Goal: Task Accomplishment & Management: Use online tool/utility

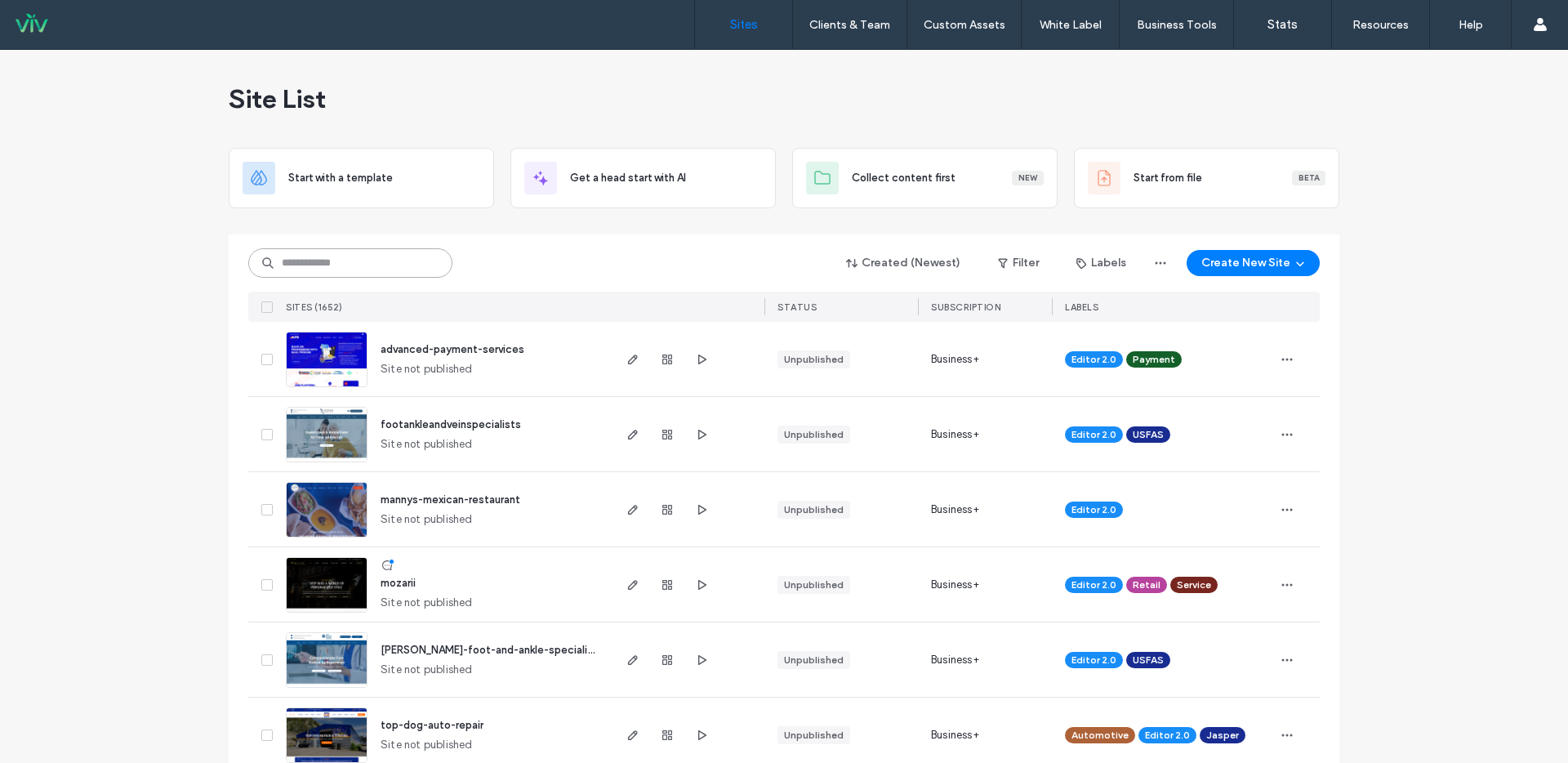
click at [375, 256] on input at bounding box center [349, 263] width 204 height 29
type input "*"
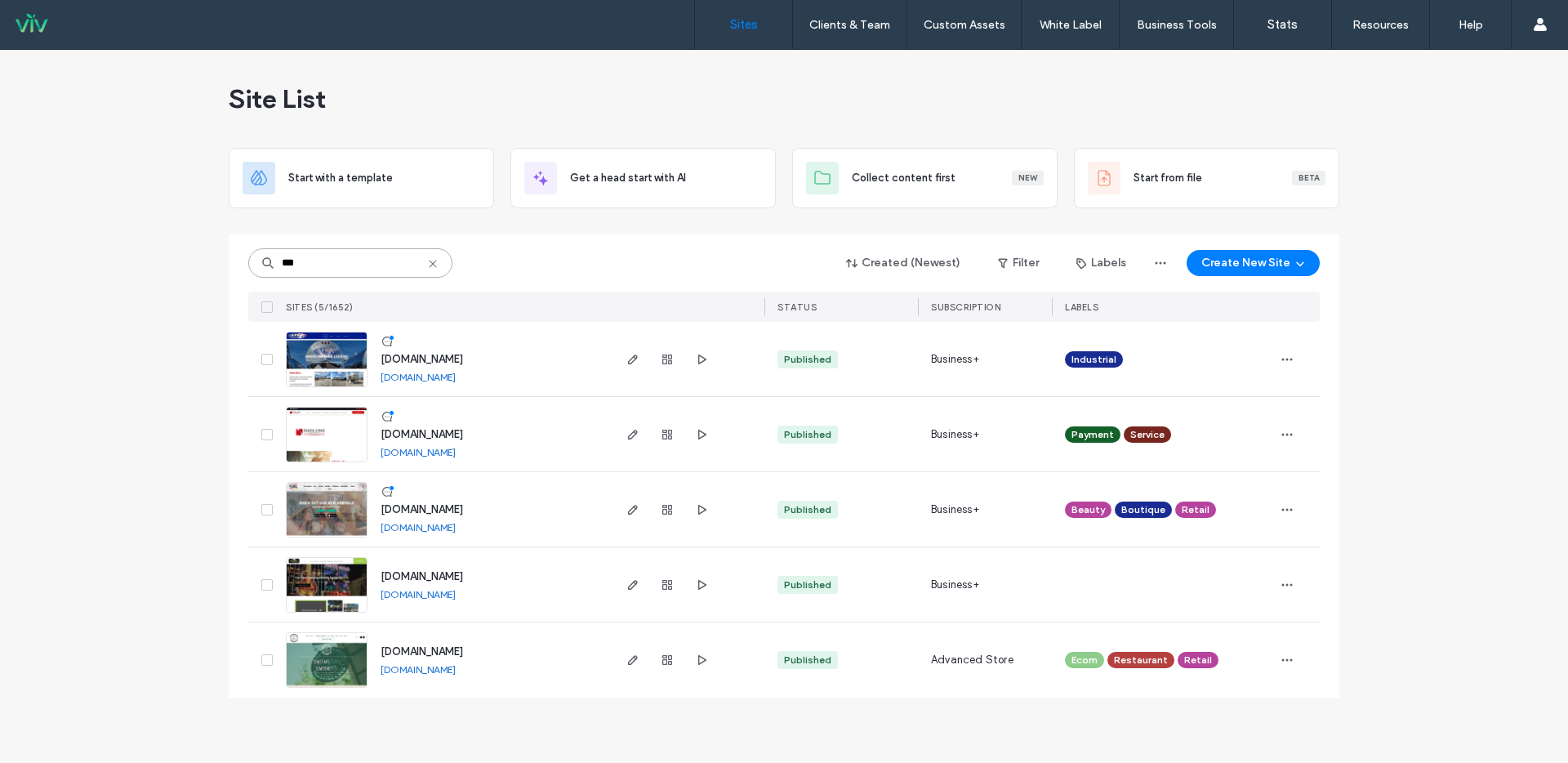
drag, startPoint x: 314, startPoint y: 266, endPoint x: 187, endPoint y: 251, distance: 127.9
click at [198, 254] on div "Site List Start with a template Get a head start with AI Collect content first …" at bounding box center [784, 406] width 1568 height 714
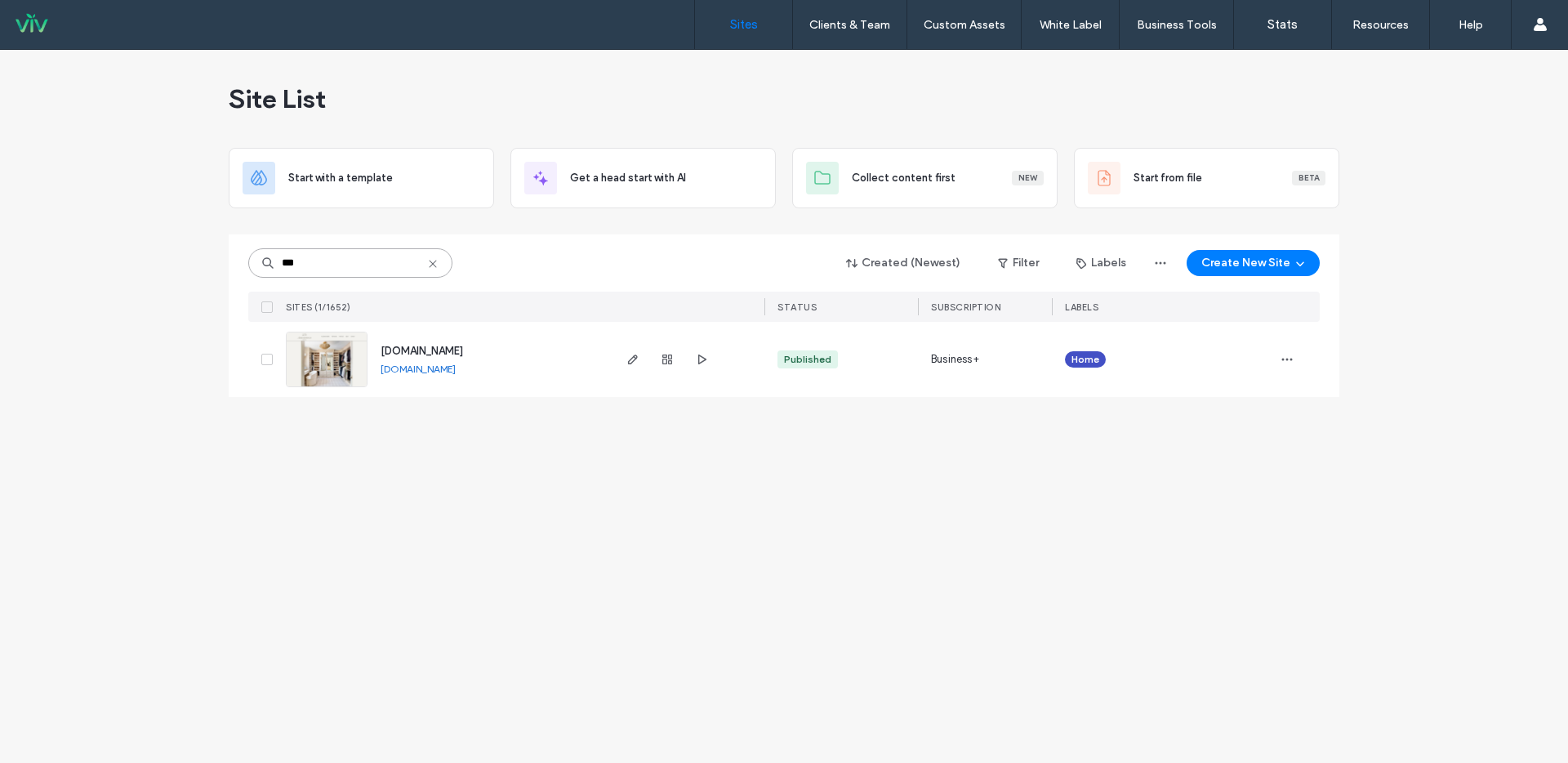
type input "***"
click at [463, 352] on span "[DOMAIN_NAME]" at bounding box center [421, 350] width 82 height 12
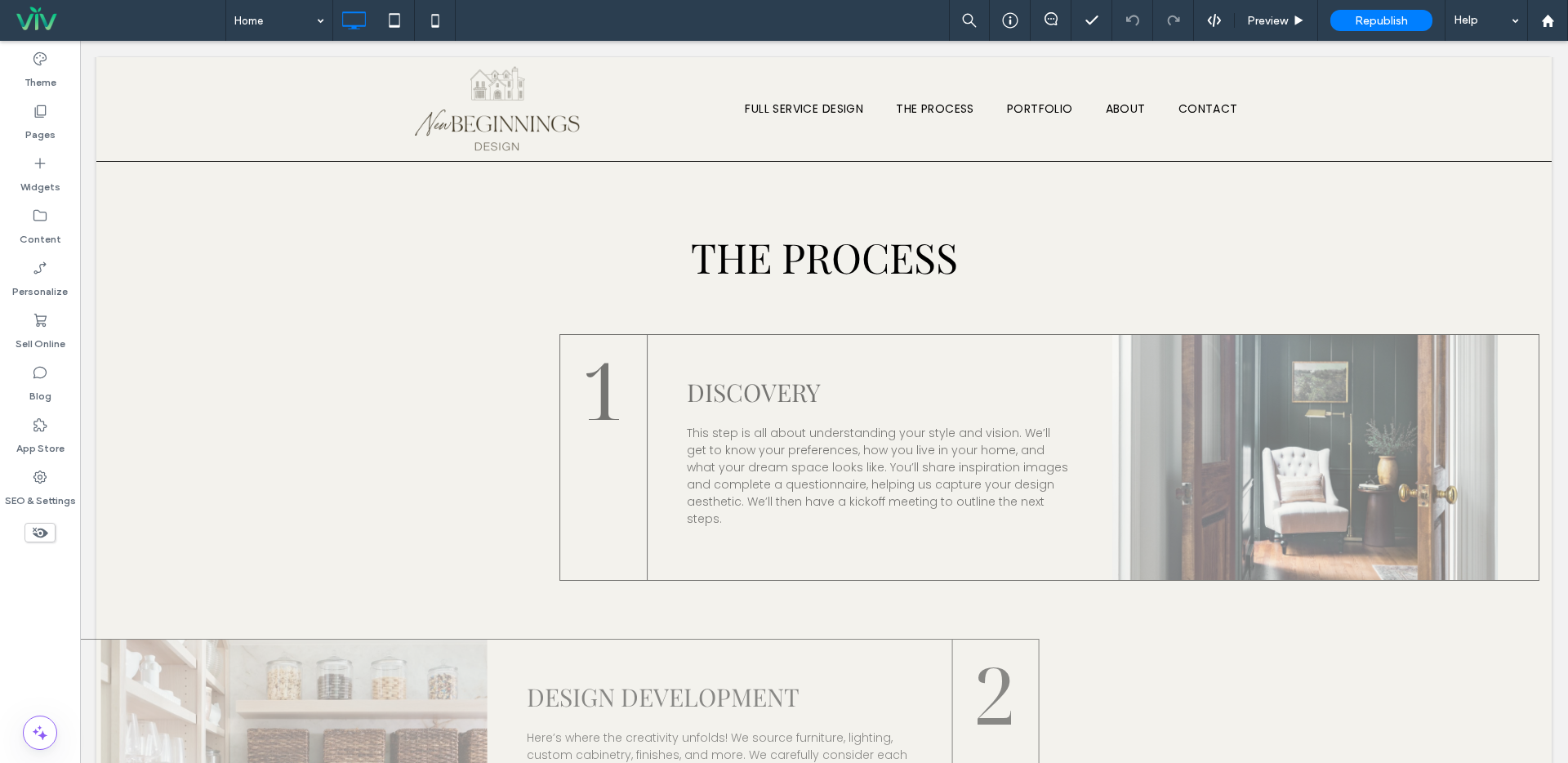
scroll to position [2166, 0]
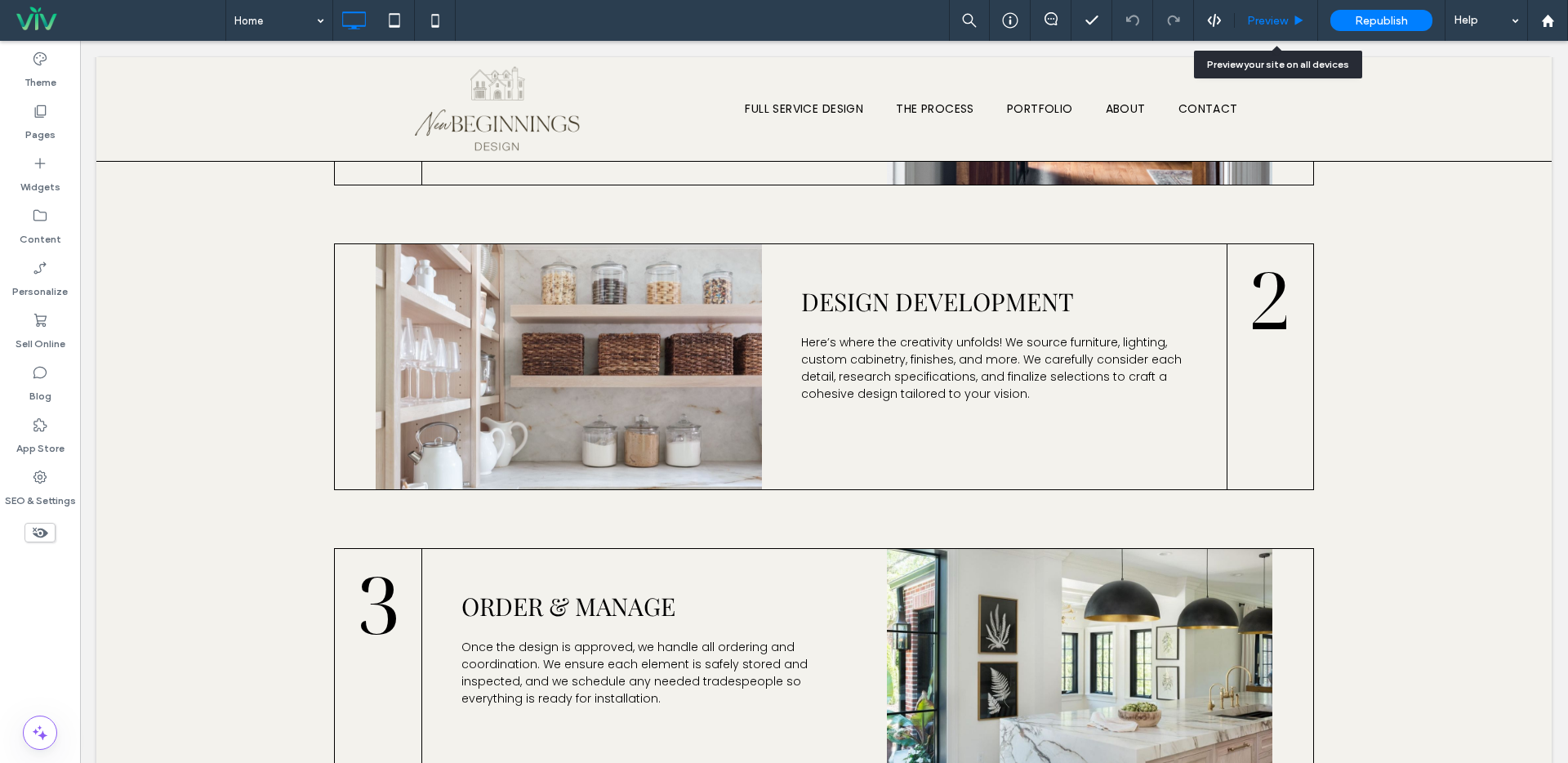
click at [1236, 14] on div "Preview" at bounding box center [1275, 20] width 82 height 14
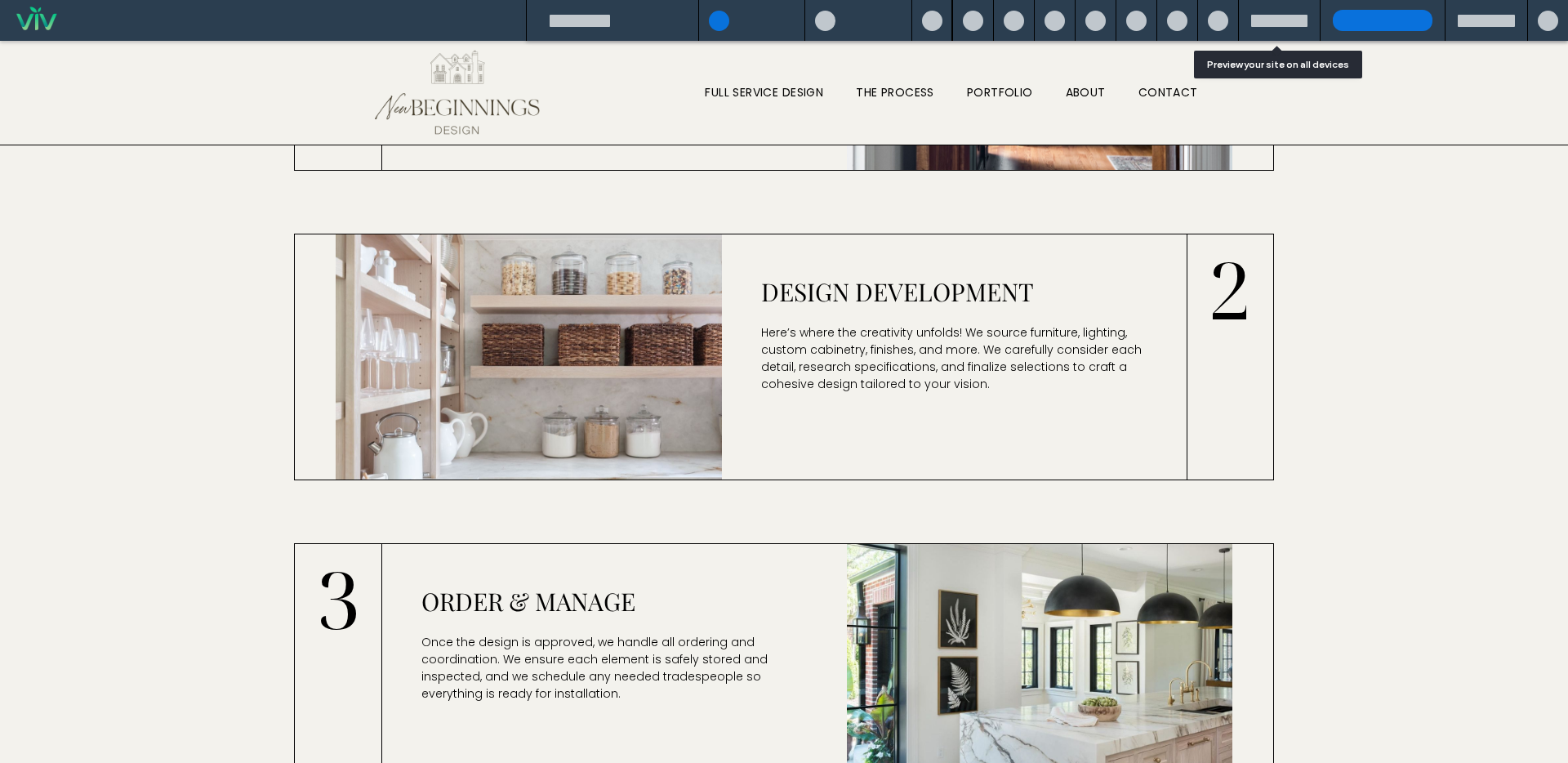
scroll to position [2168, 0]
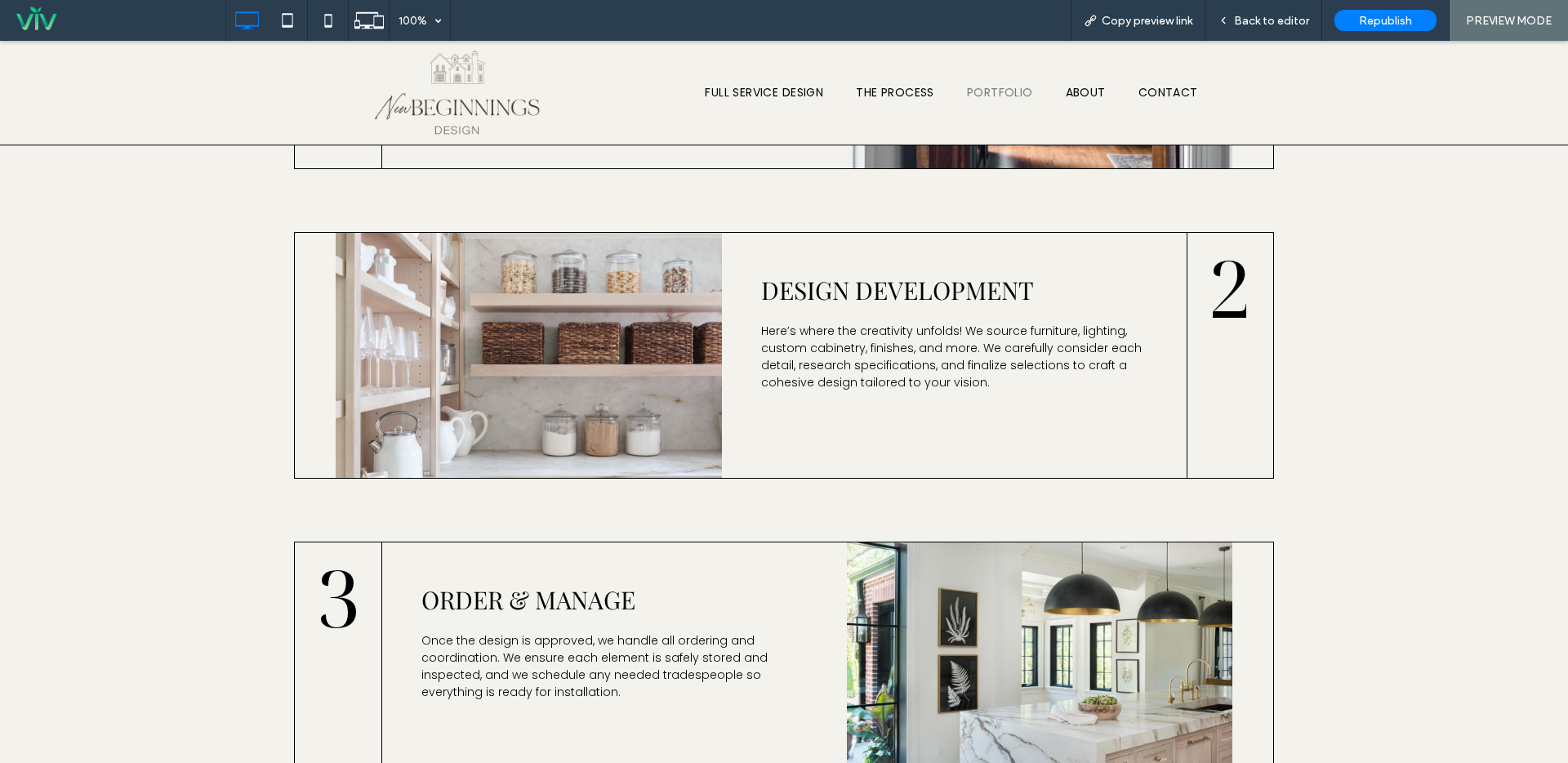
click at [989, 95] on span "Portfolio" at bounding box center [999, 91] width 66 height 23
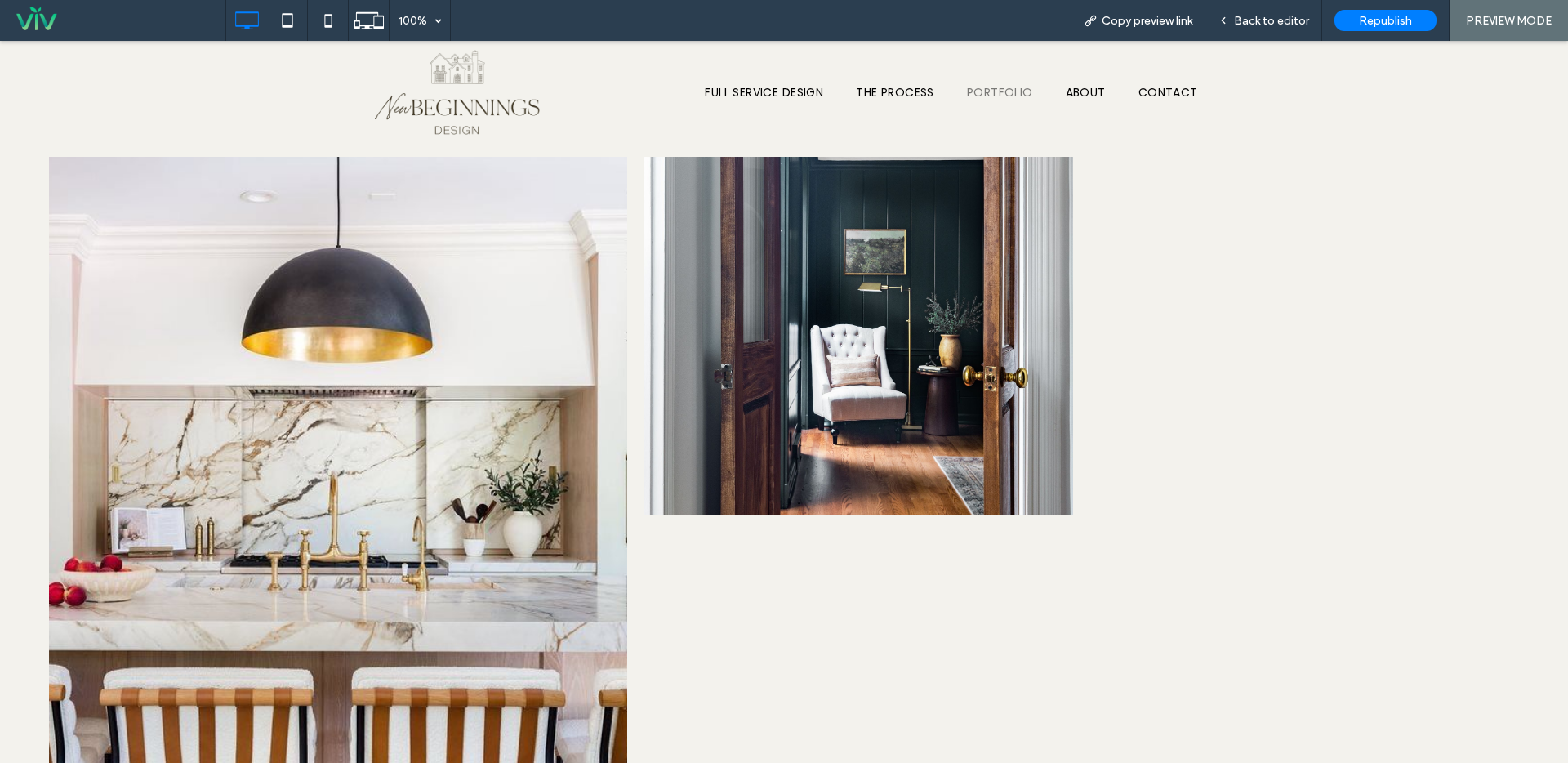
scroll to position [1573, 0]
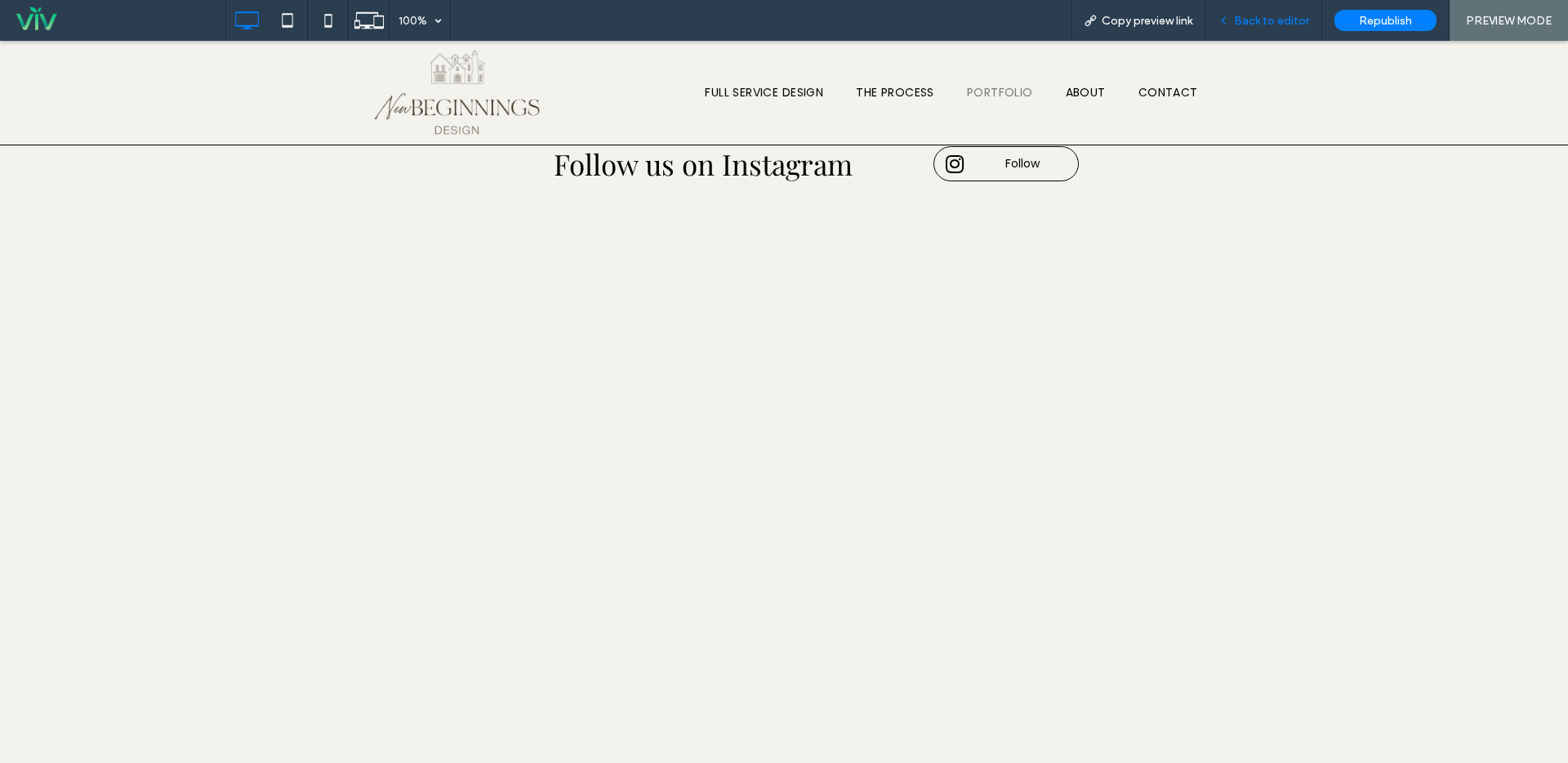
click at [1263, 31] on div "Back to editor" at bounding box center [1264, 20] width 117 height 41
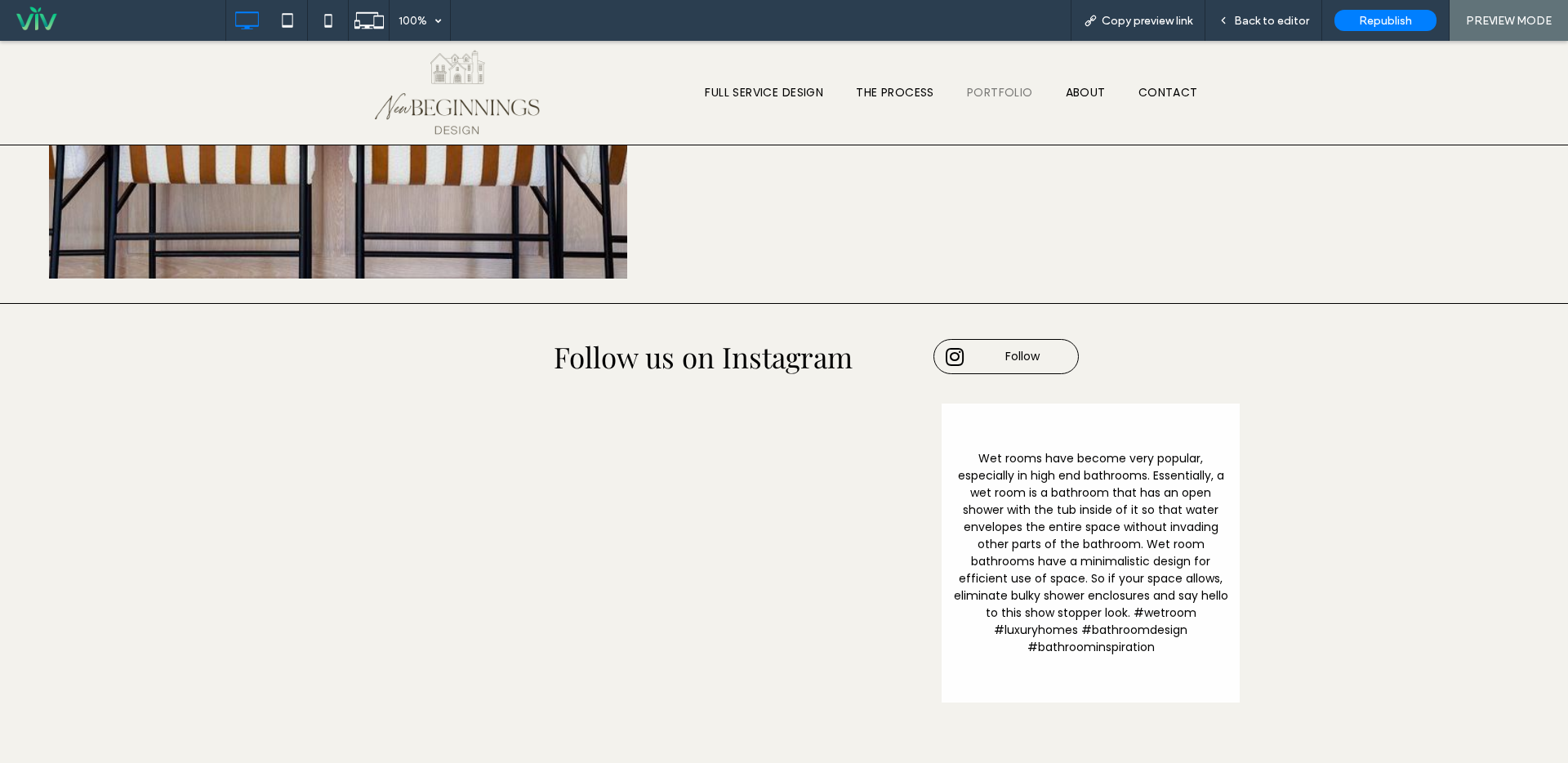
scroll to position [1021, 0]
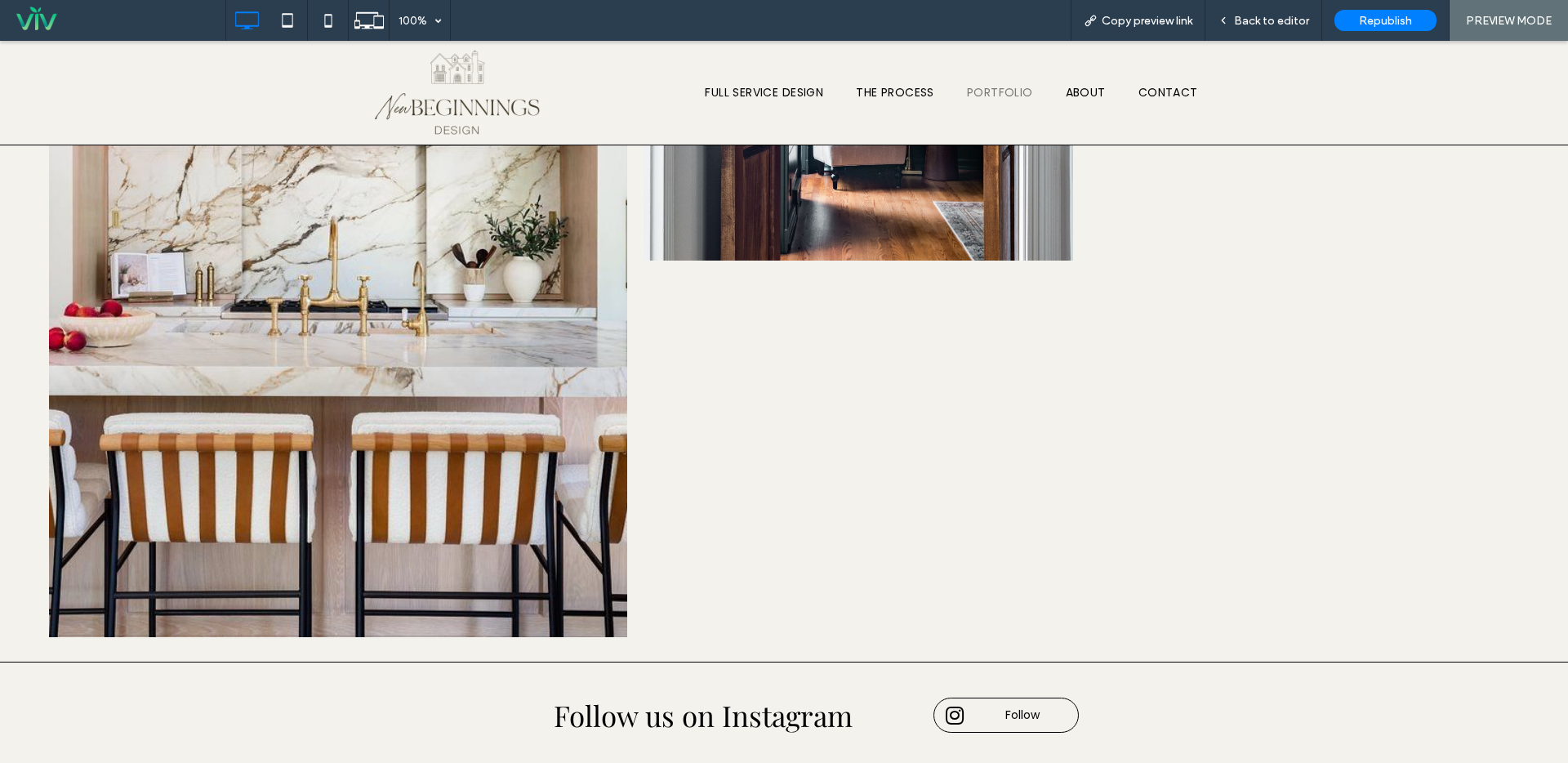
click at [874, 356] on li "Button" at bounding box center [859, 270] width 446 height 752
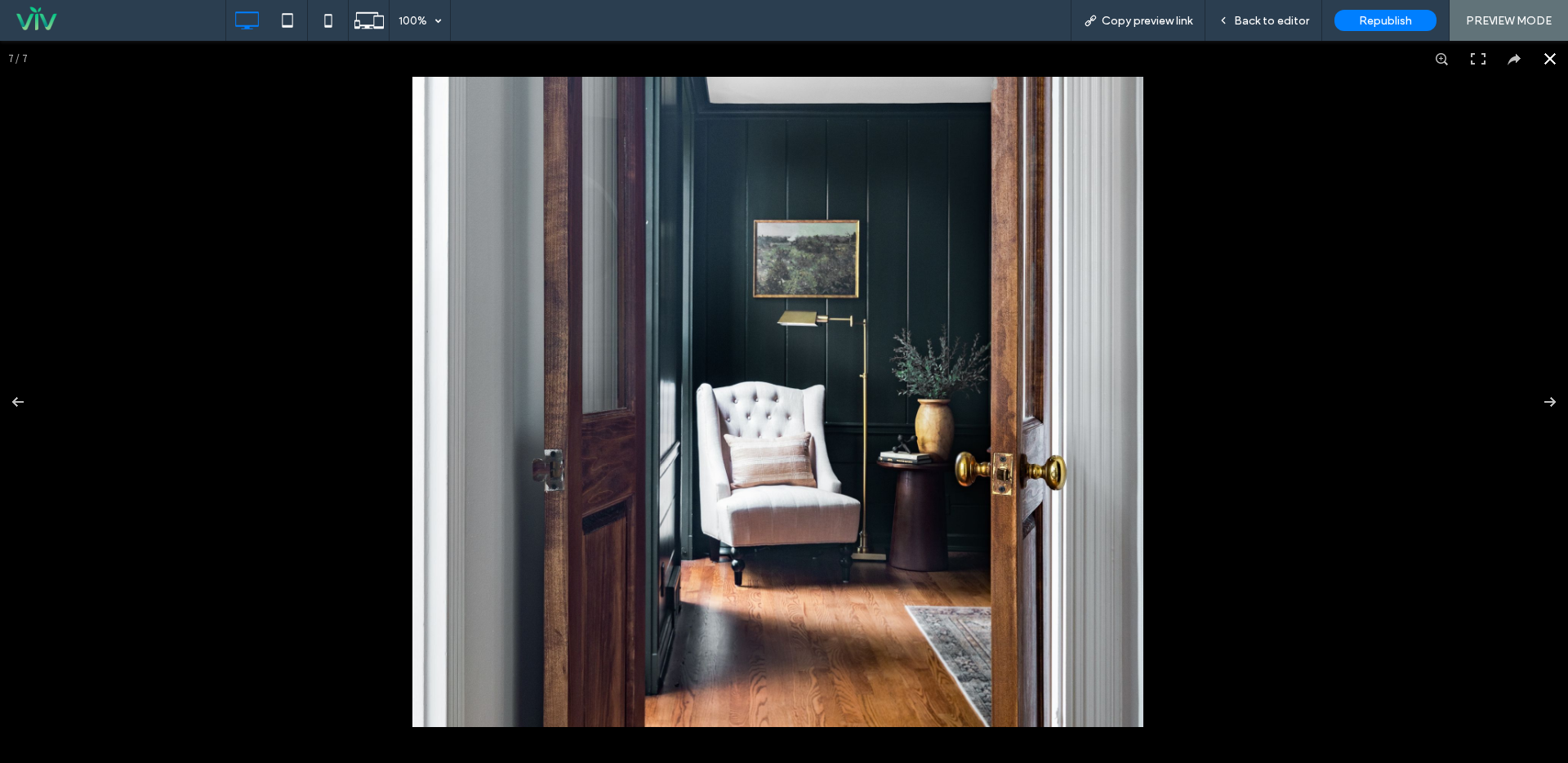
click at [1543, 62] on button at bounding box center [1549, 59] width 36 height 36
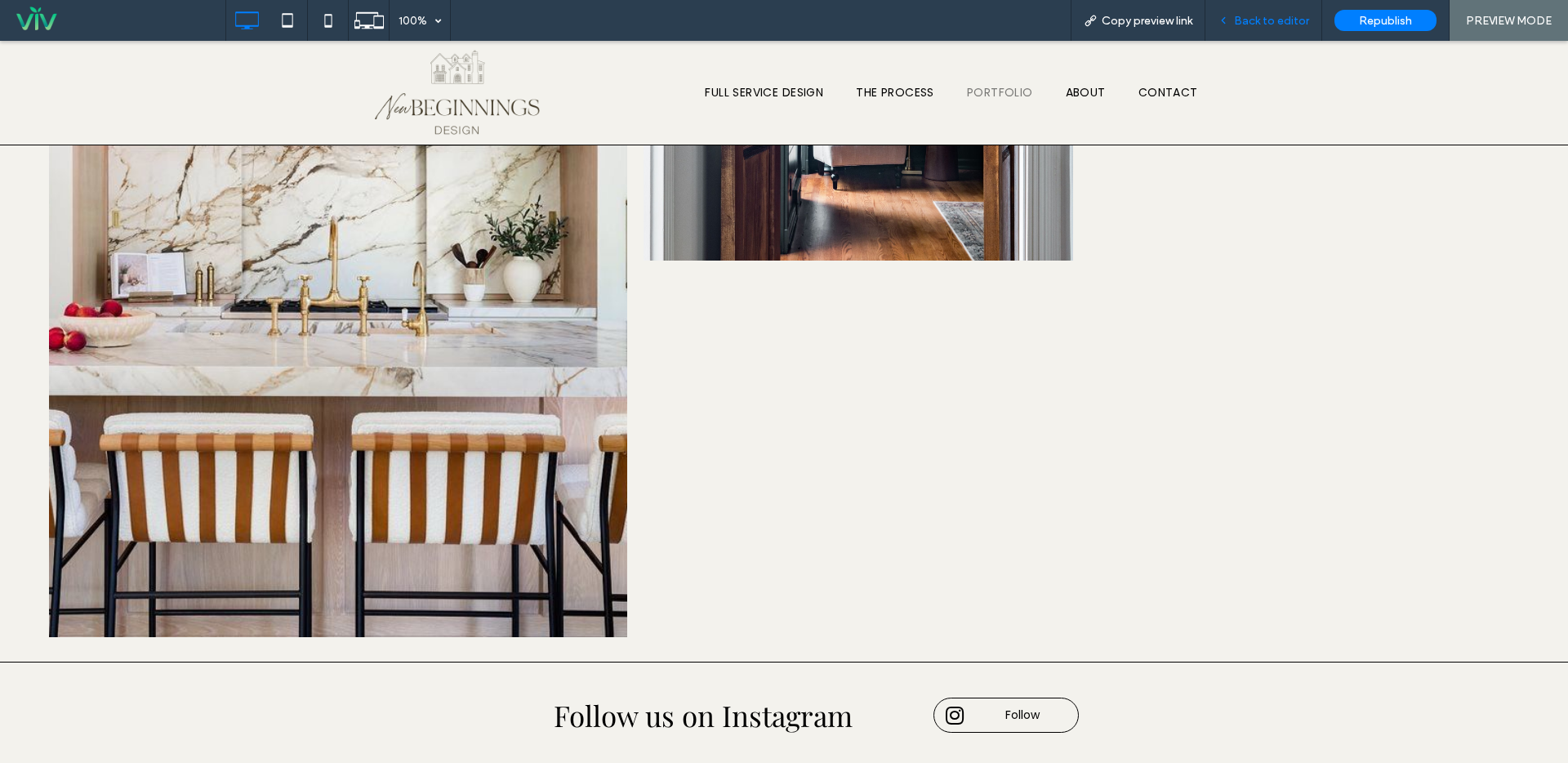
click at [1265, 27] on span "Back to editor" at bounding box center [1271, 20] width 75 height 14
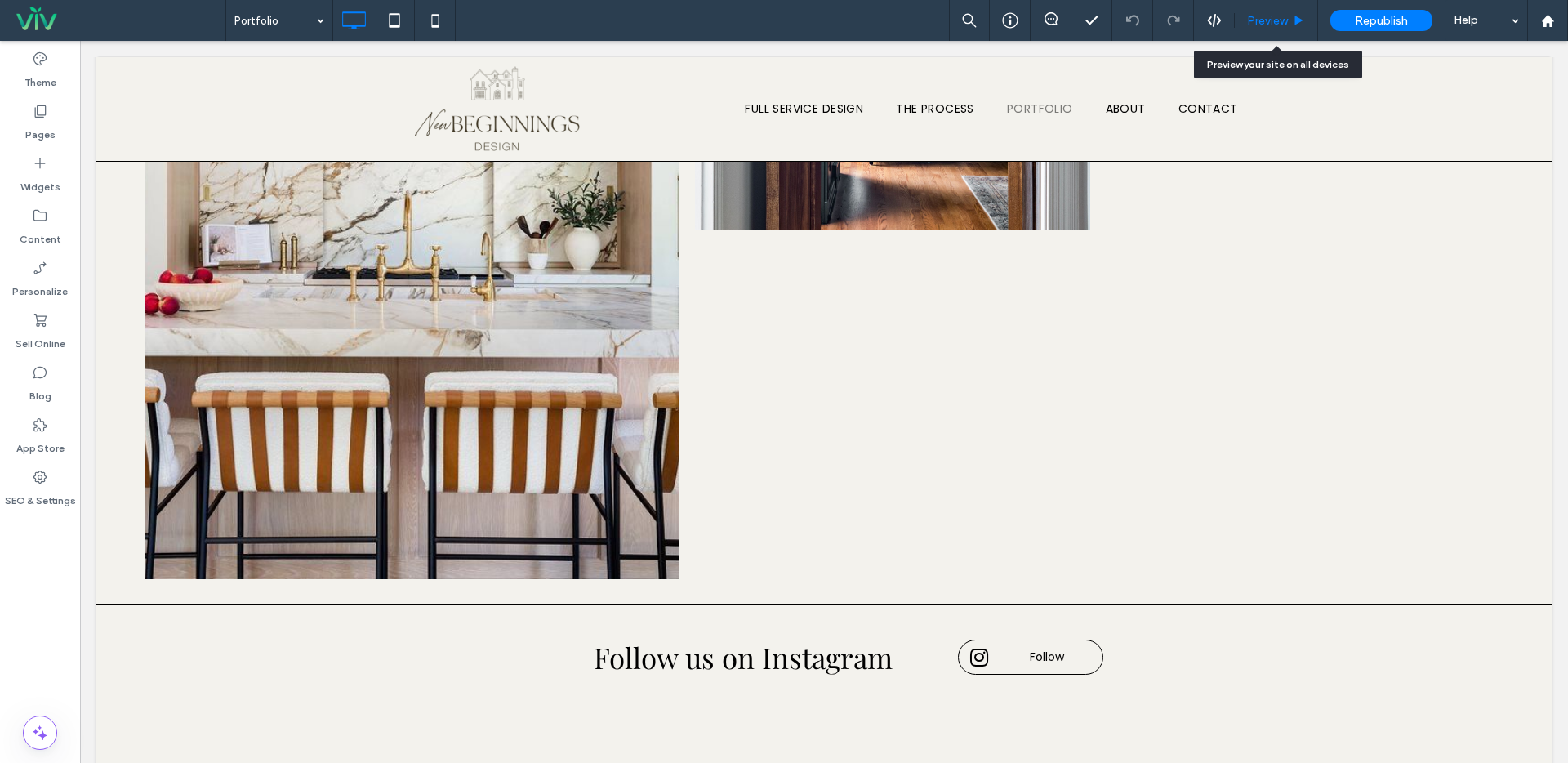
scroll to position [982, 0]
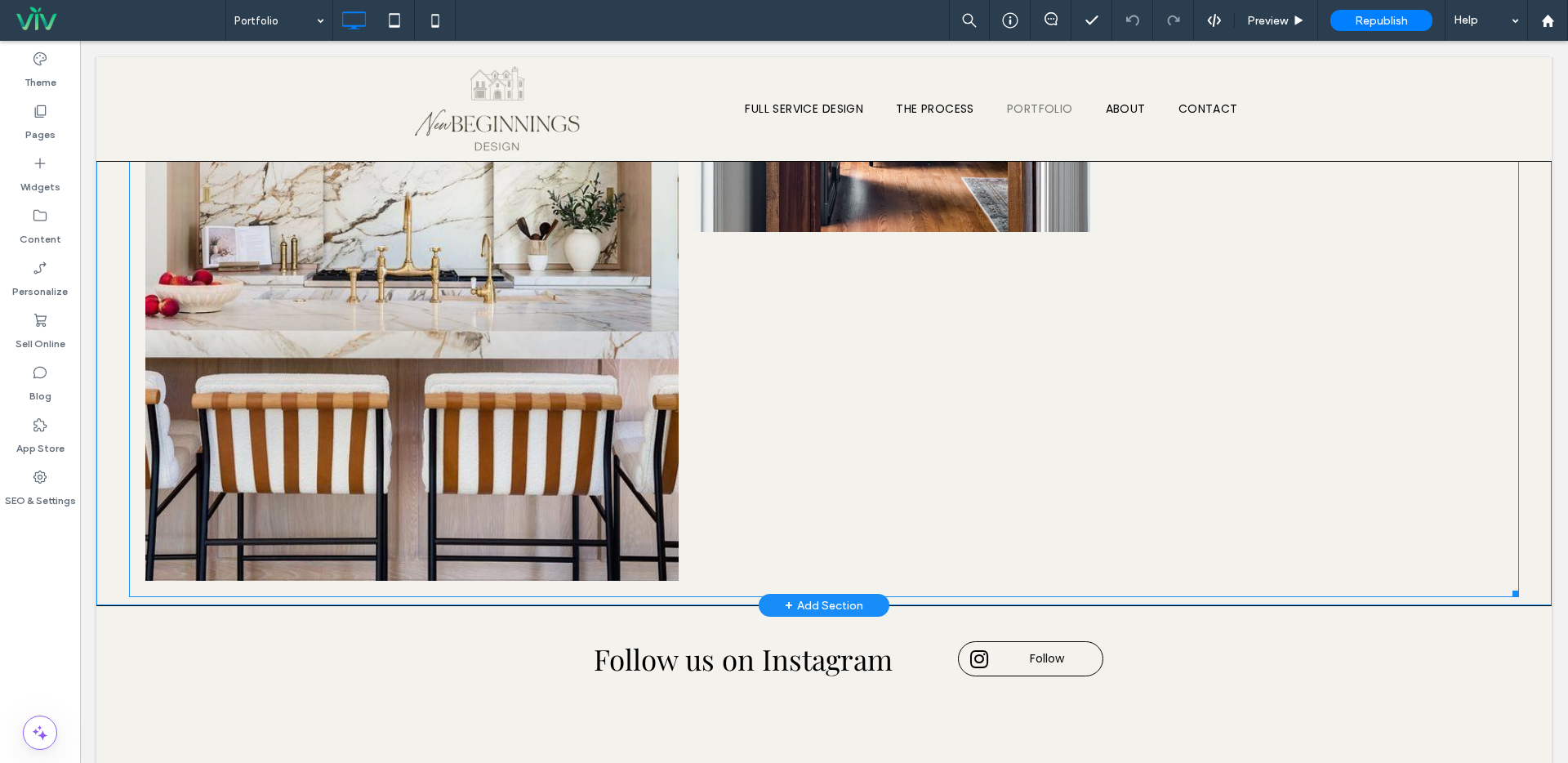
click at [997, 341] on li "Button" at bounding box center [892, 242] width 412 height 695
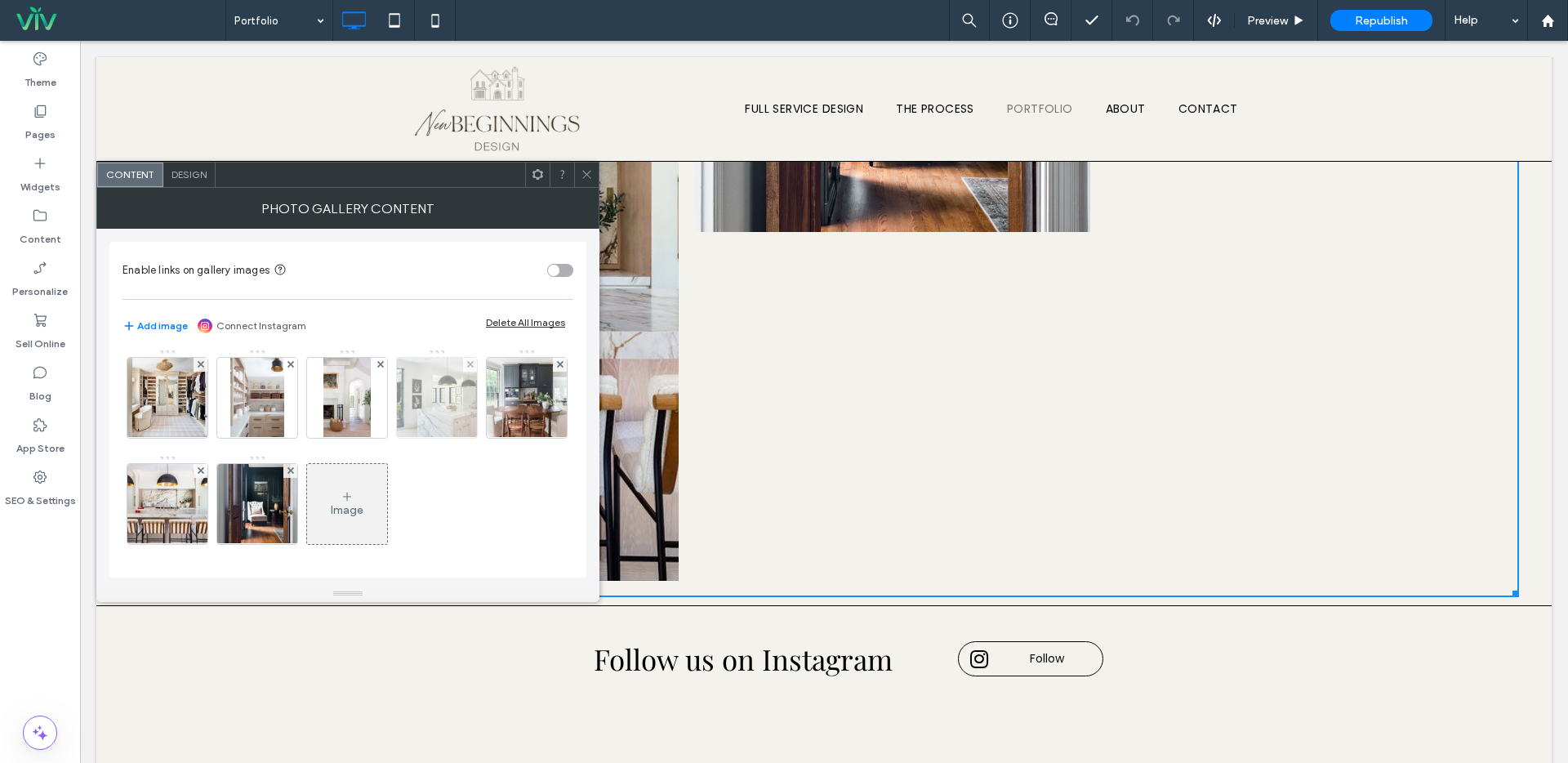
scroll to position [5, 0]
click at [387, 493] on div "Image" at bounding box center [347, 502] width 80 height 77
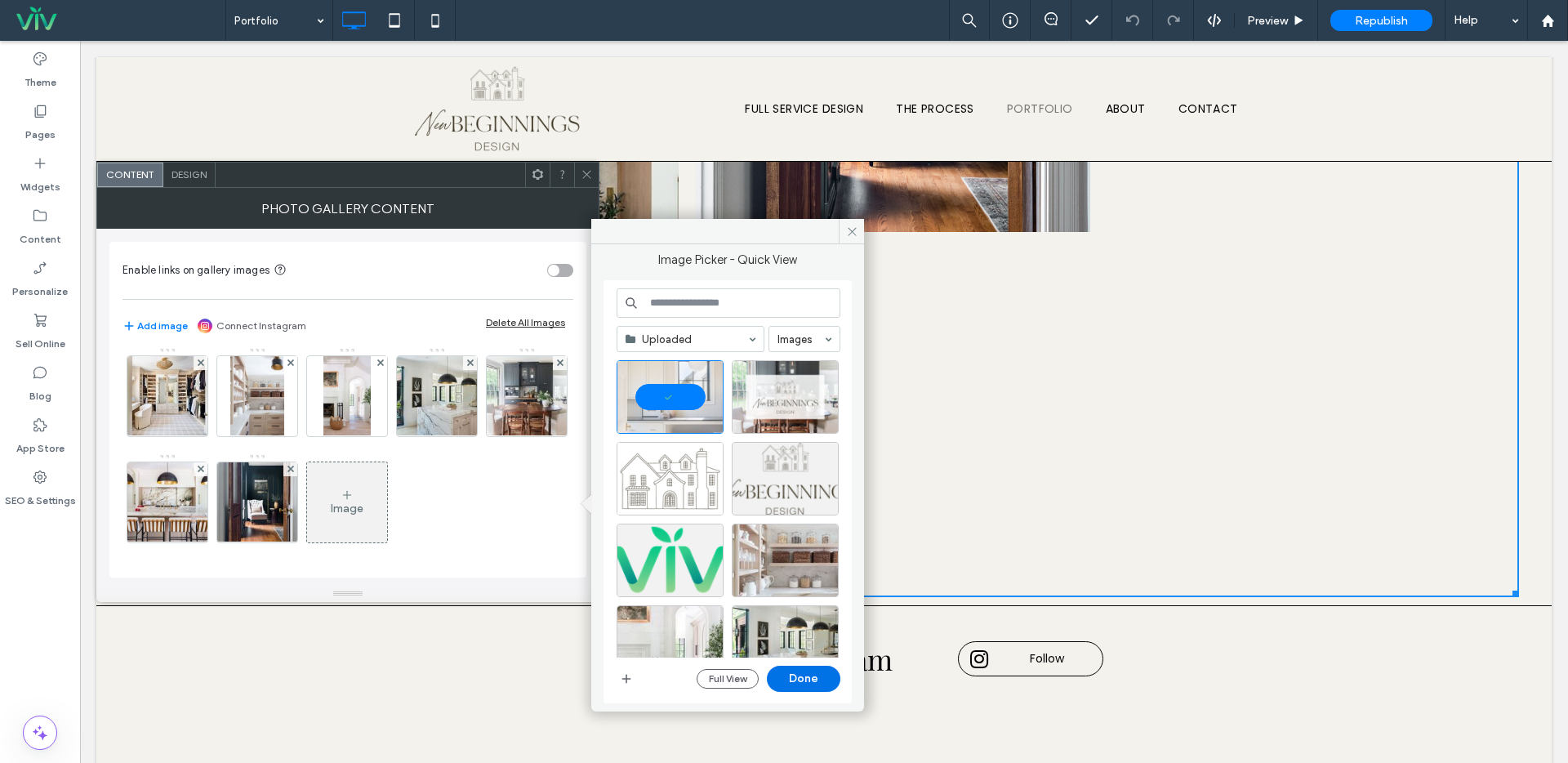
click at [797, 678] on button "Done" at bounding box center [804, 679] width 73 height 27
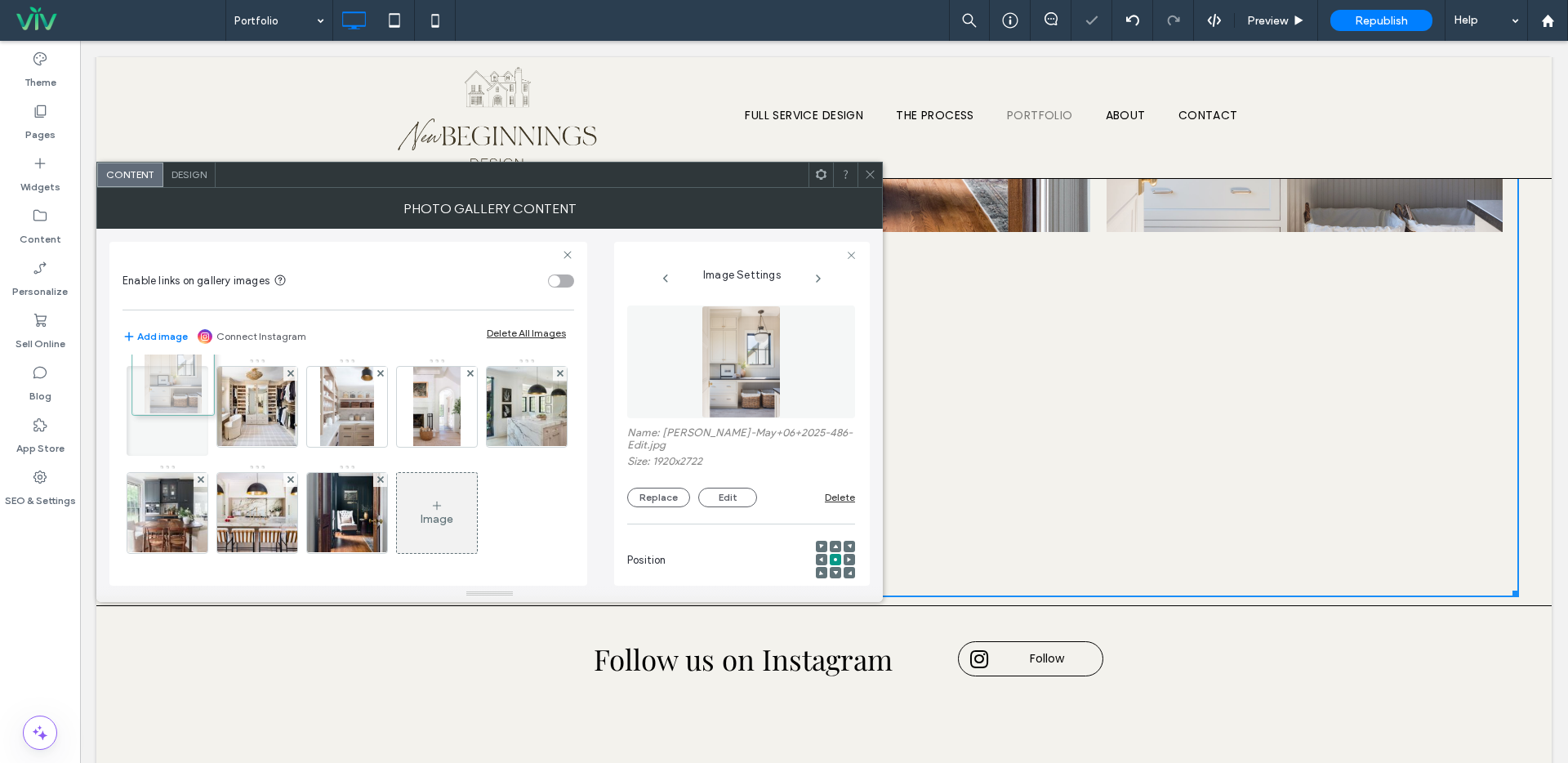
drag, startPoint x: 438, startPoint y: 500, endPoint x: 166, endPoint y: 362, distance: 305.0
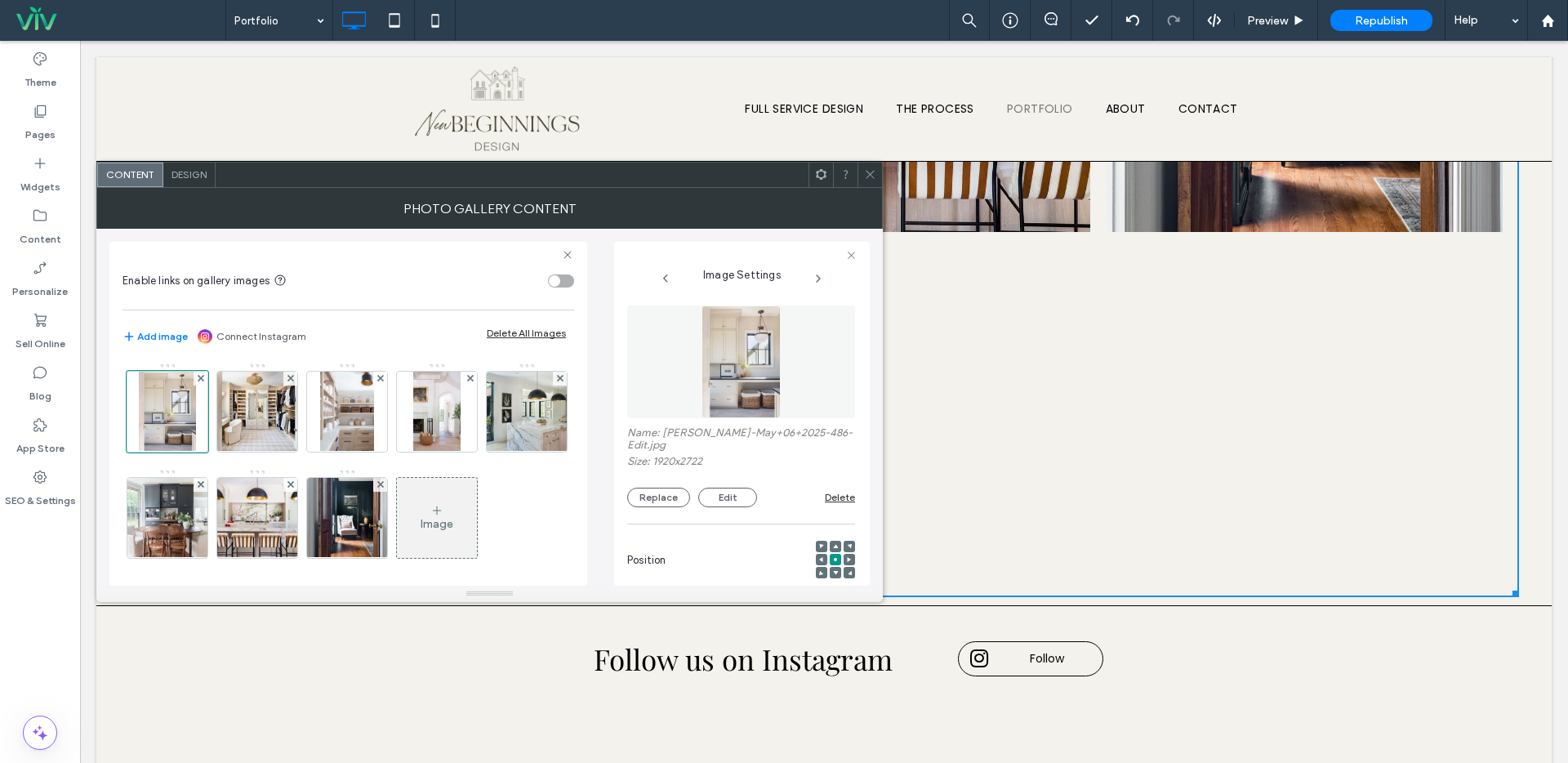
scroll to position [113, 0]
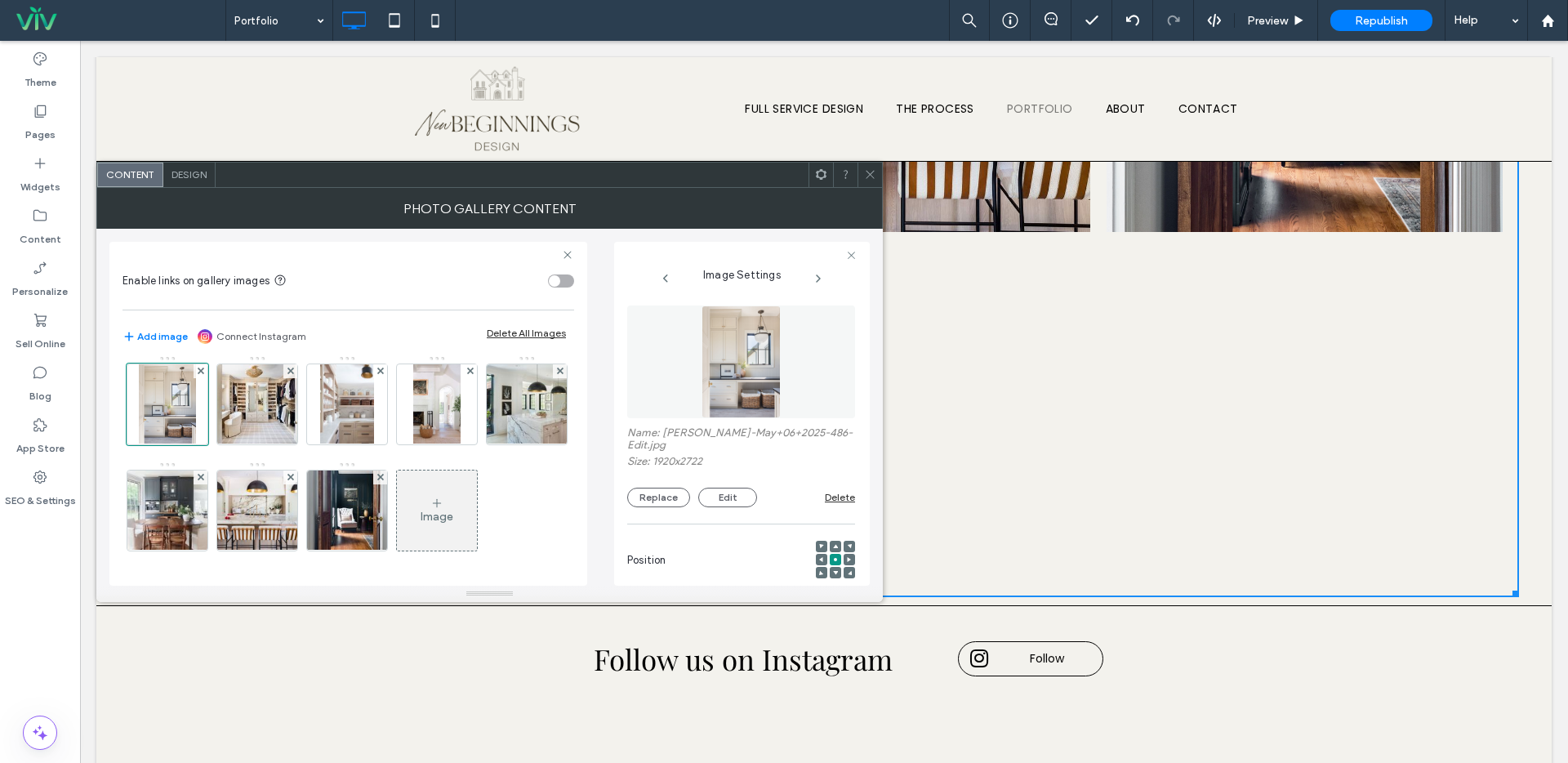
click at [421, 516] on div "Image" at bounding box center [437, 516] width 33 height 14
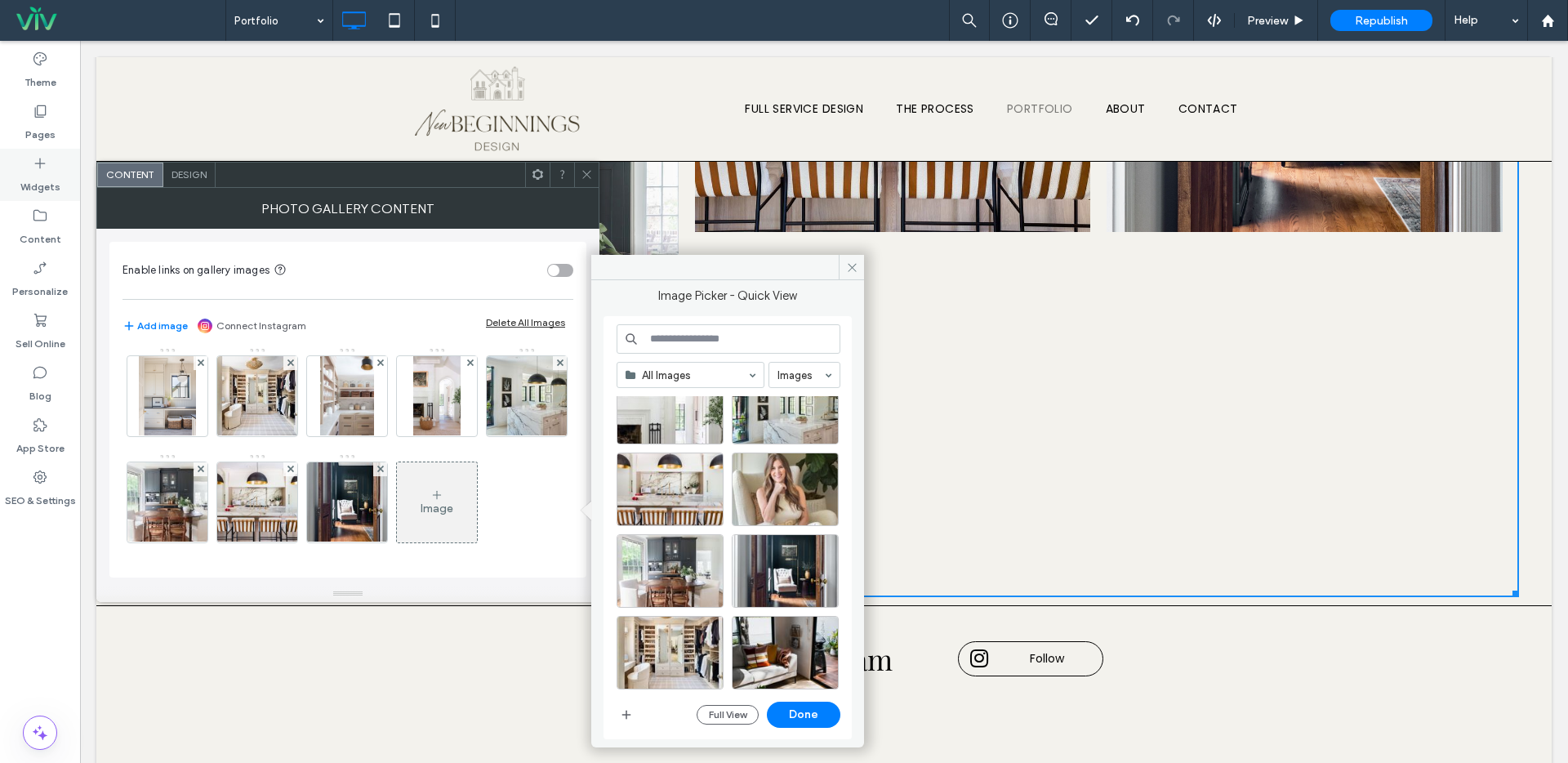
scroll to position [298, 0]
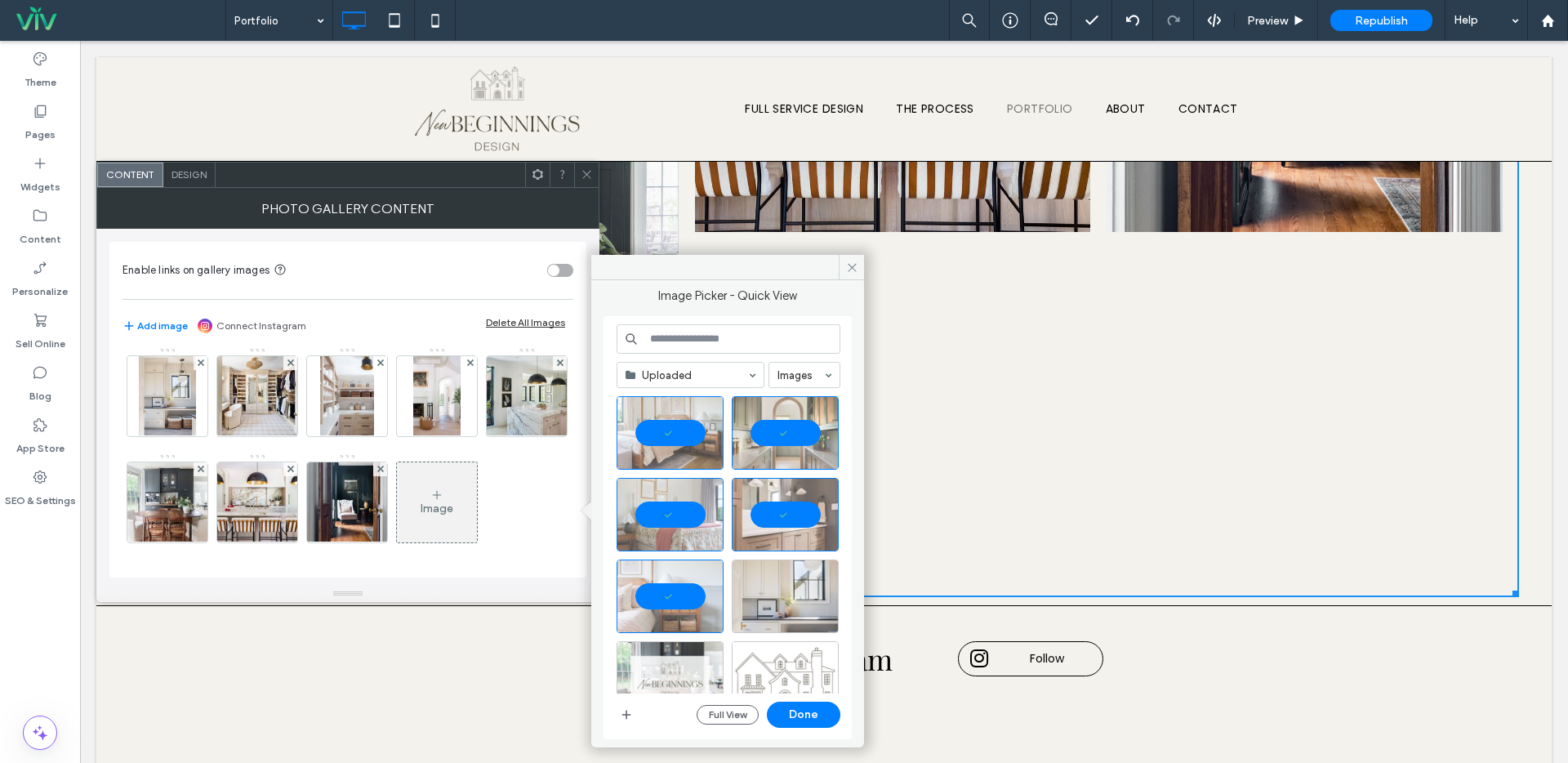
click at [630, 714] on icon "button" at bounding box center [626, 715] width 13 height 13
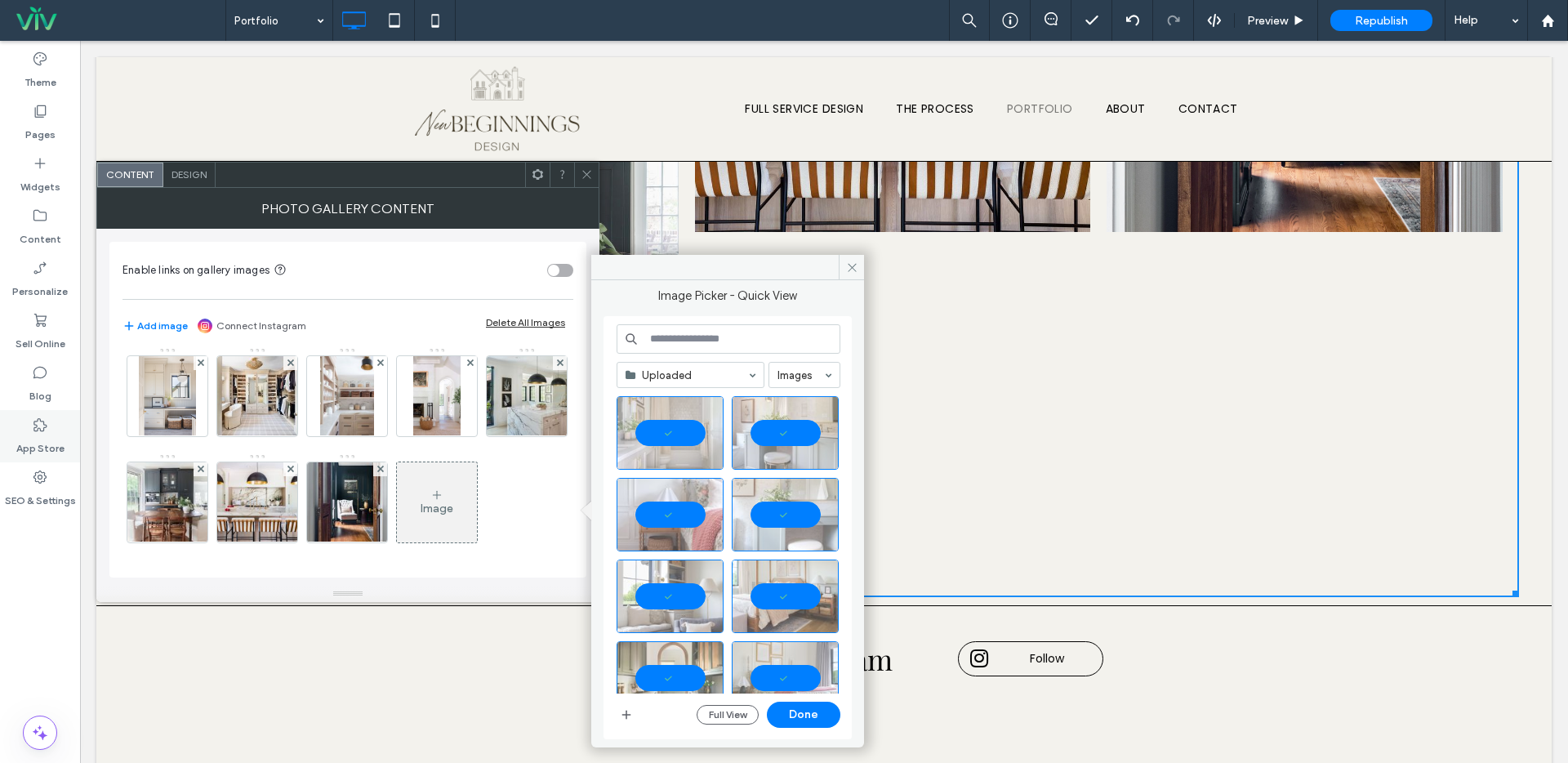
scroll to position [324, 0]
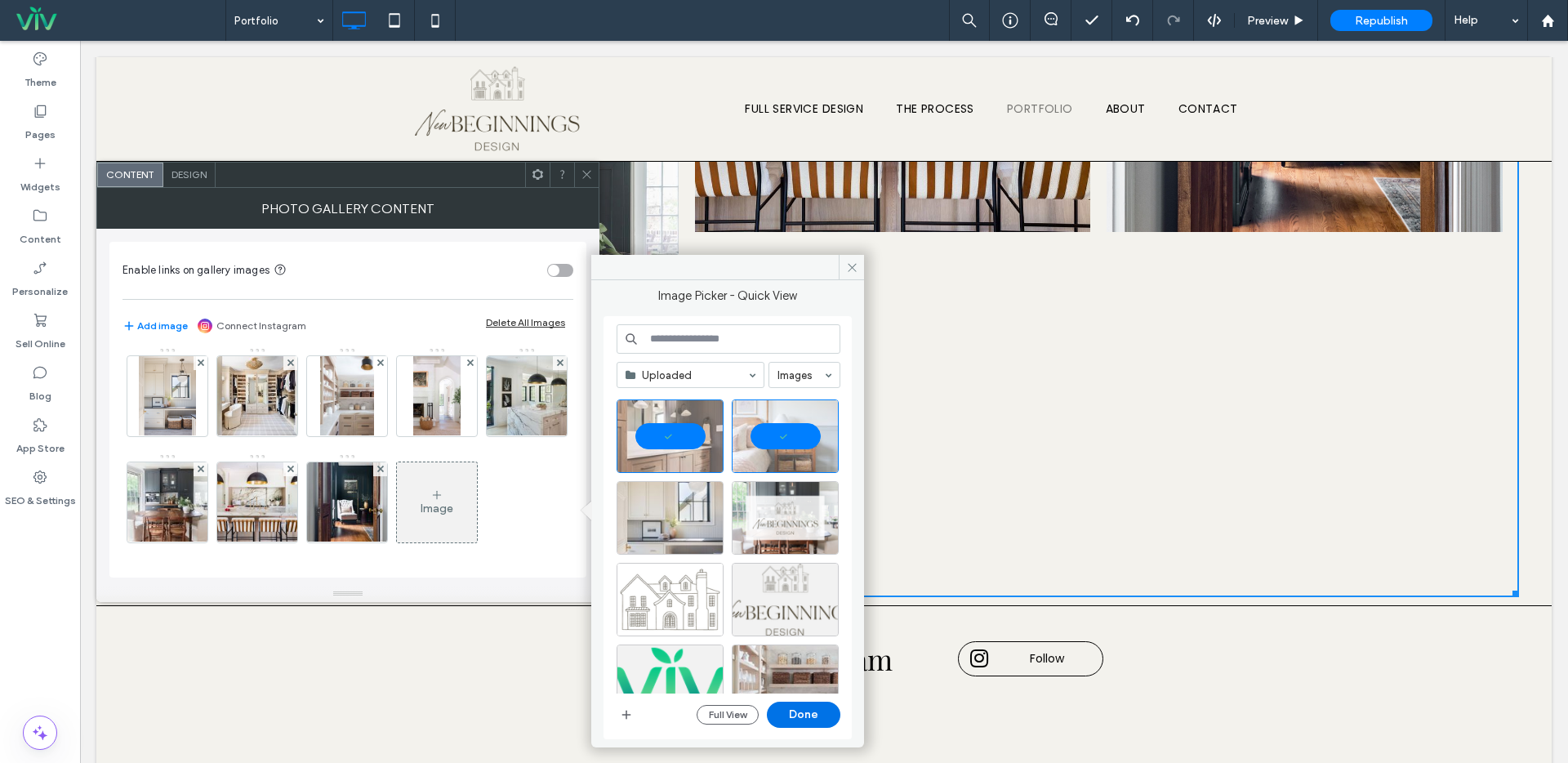
click at [802, 715] on button "Done" at bounding box center [804, 715] width 73 height 27
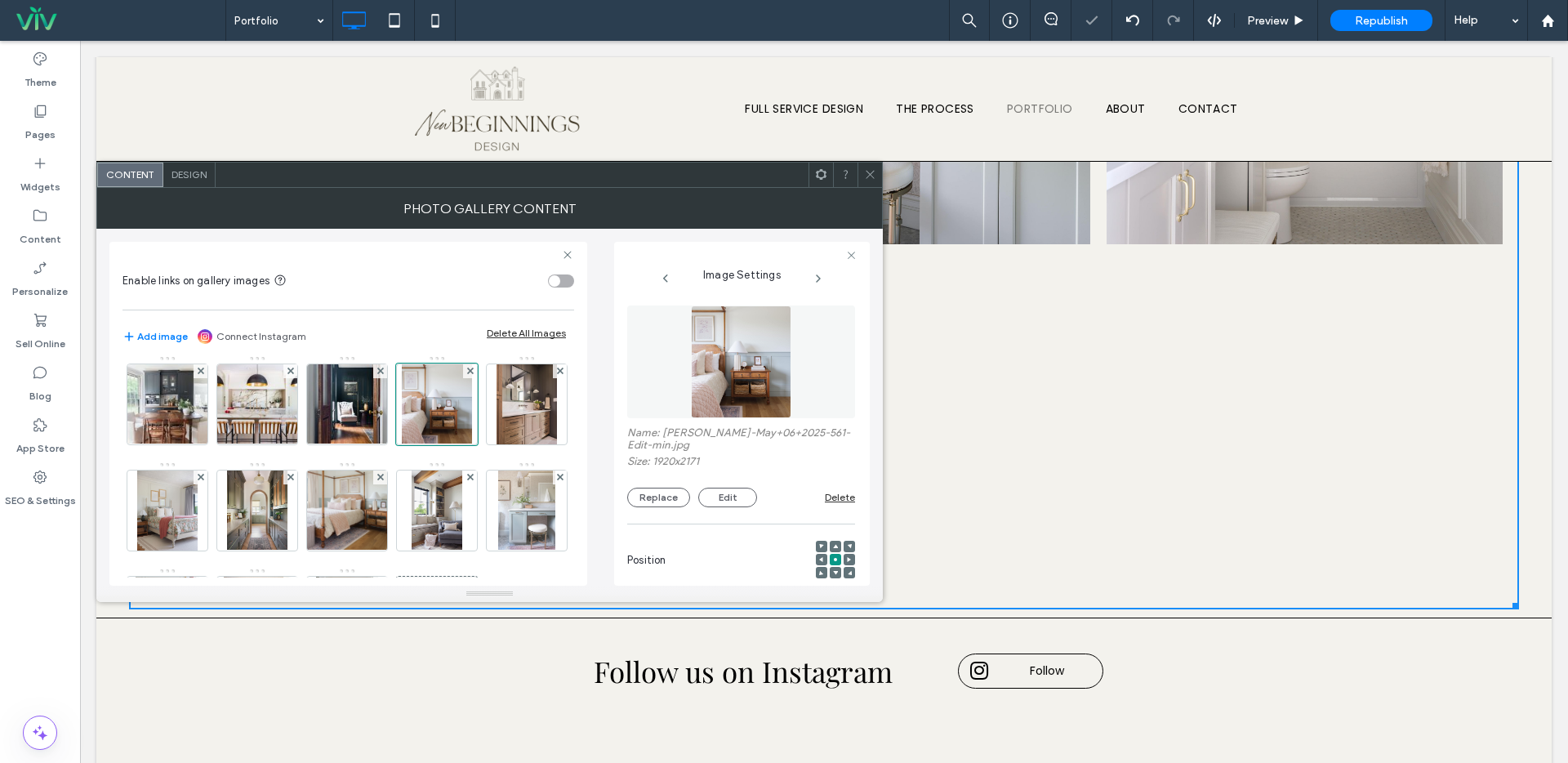
scroll to position [326, 0]
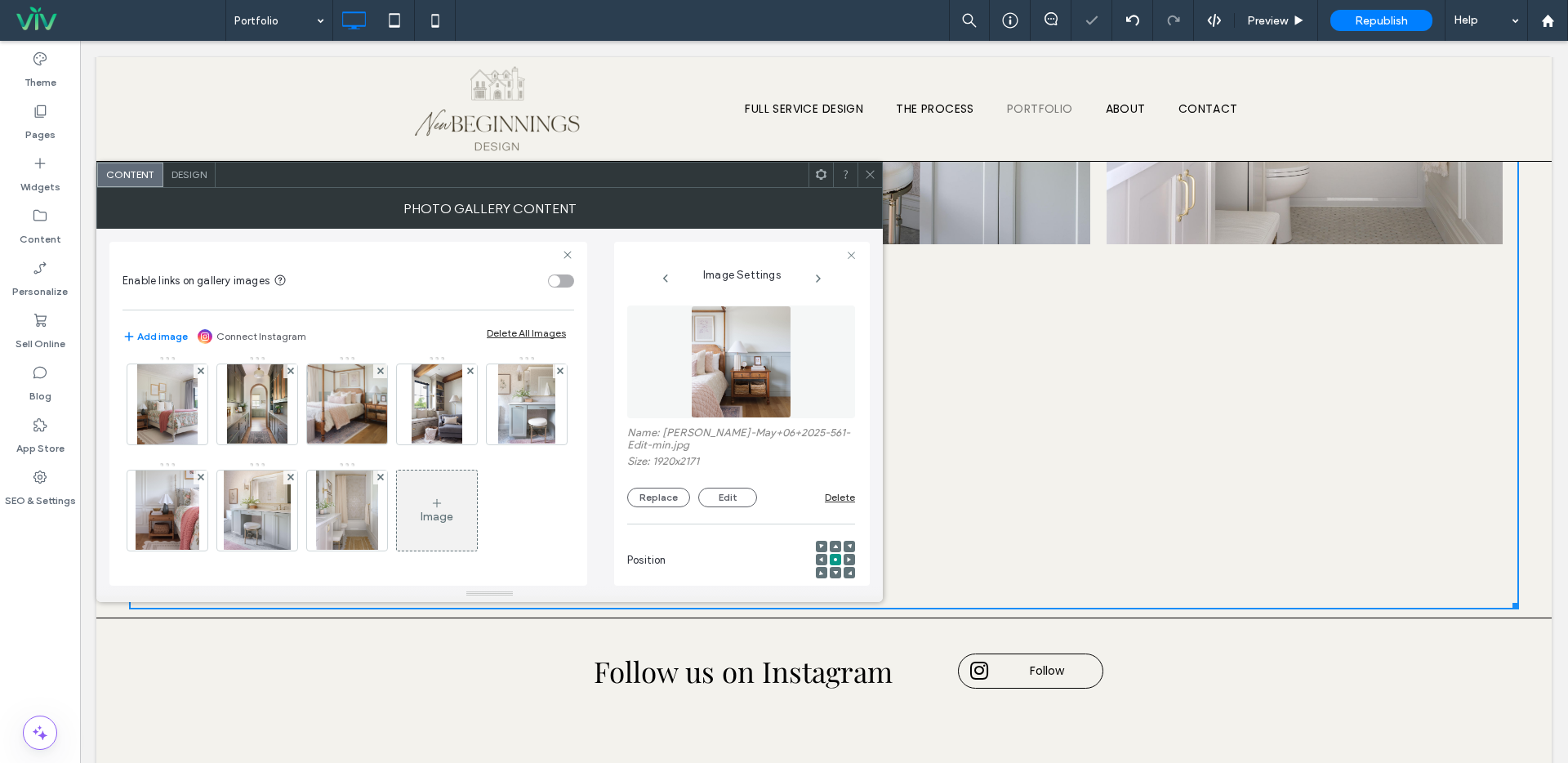
click at [397, 508] on div "Image" at bounding box center [437, 510] width 80 height 77
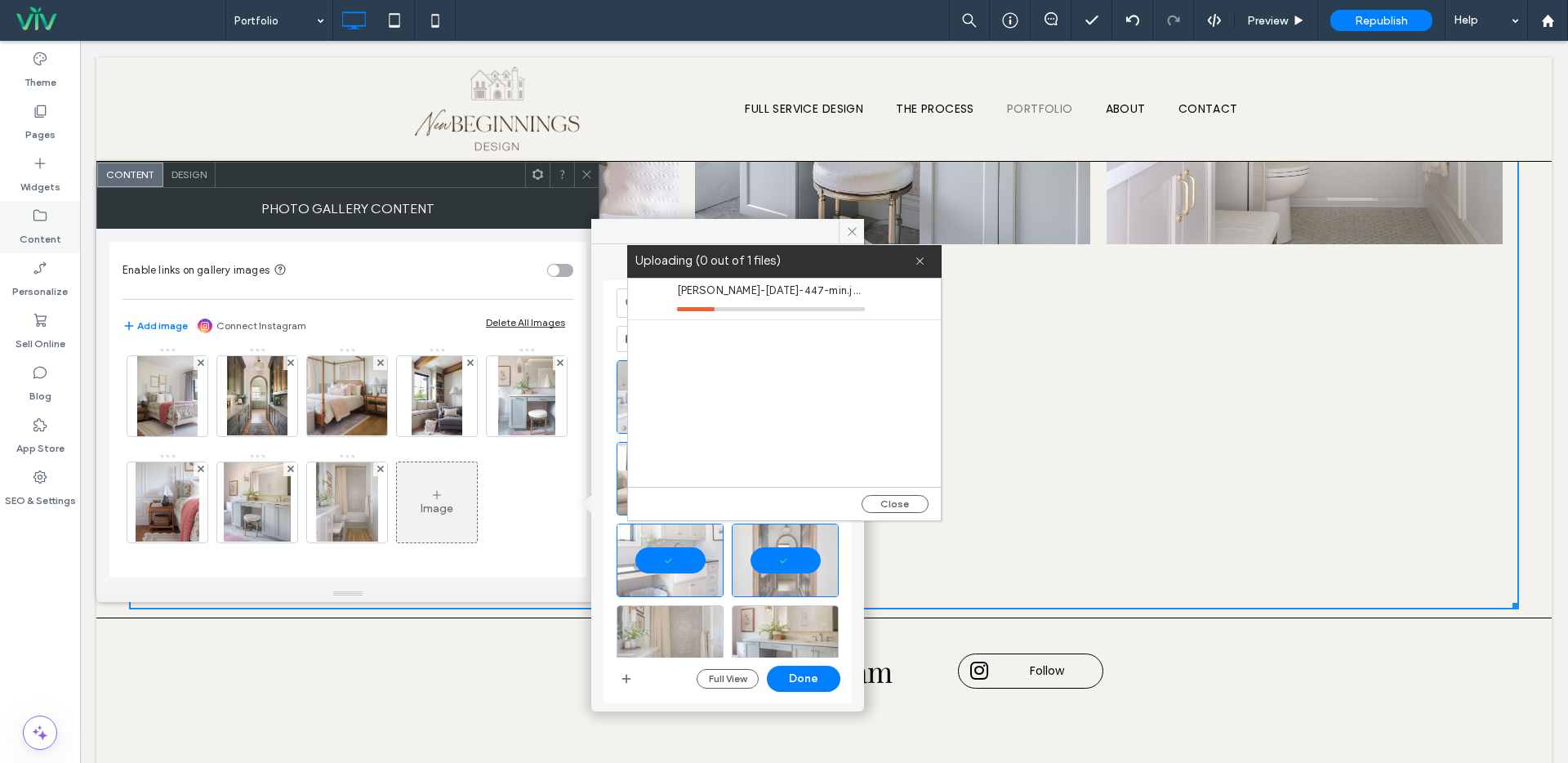
scroll to position [15, 0]
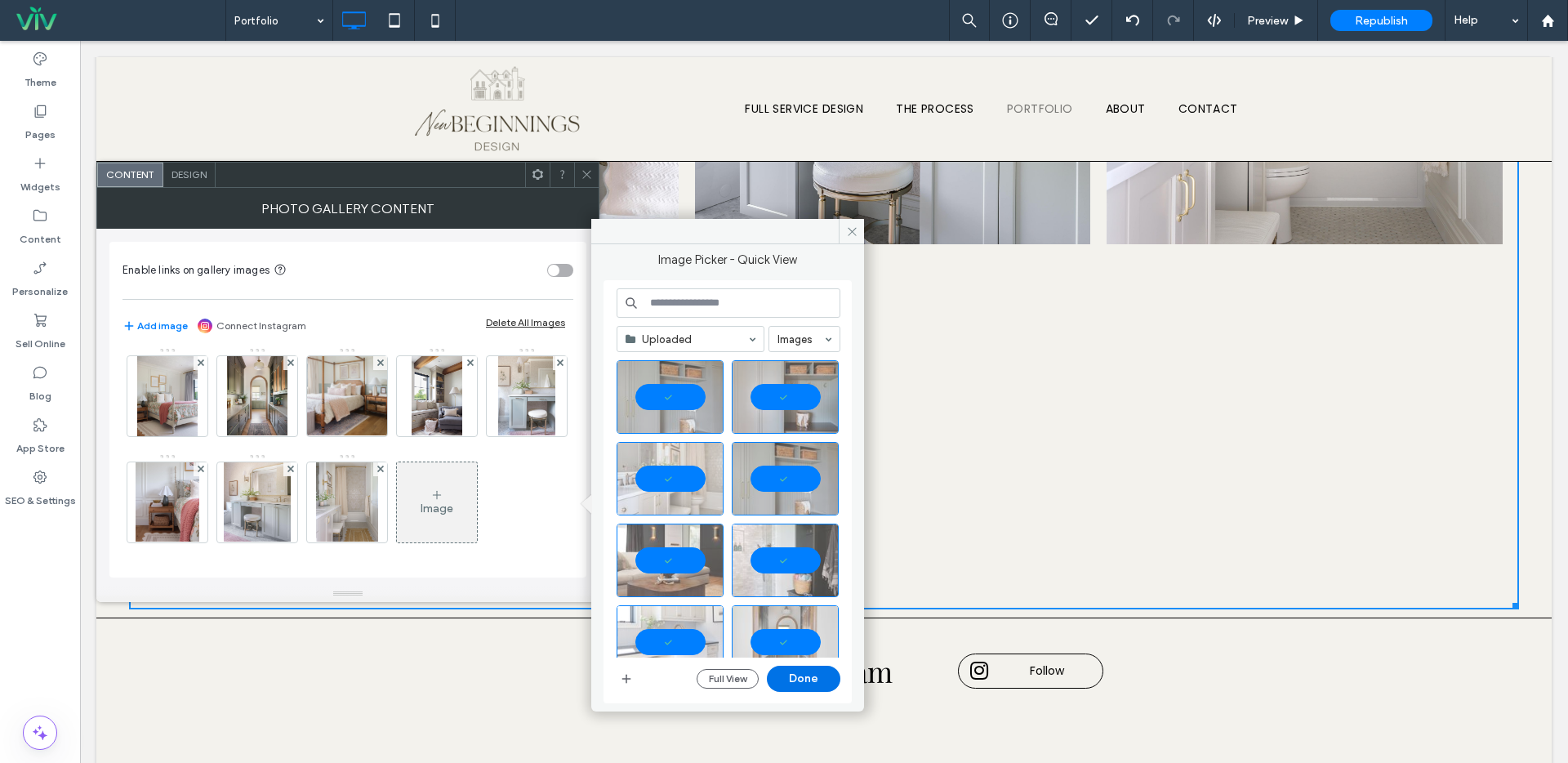
click at [805, 684] on button "Done" at bounding box center [804, 679] width 73 height 27
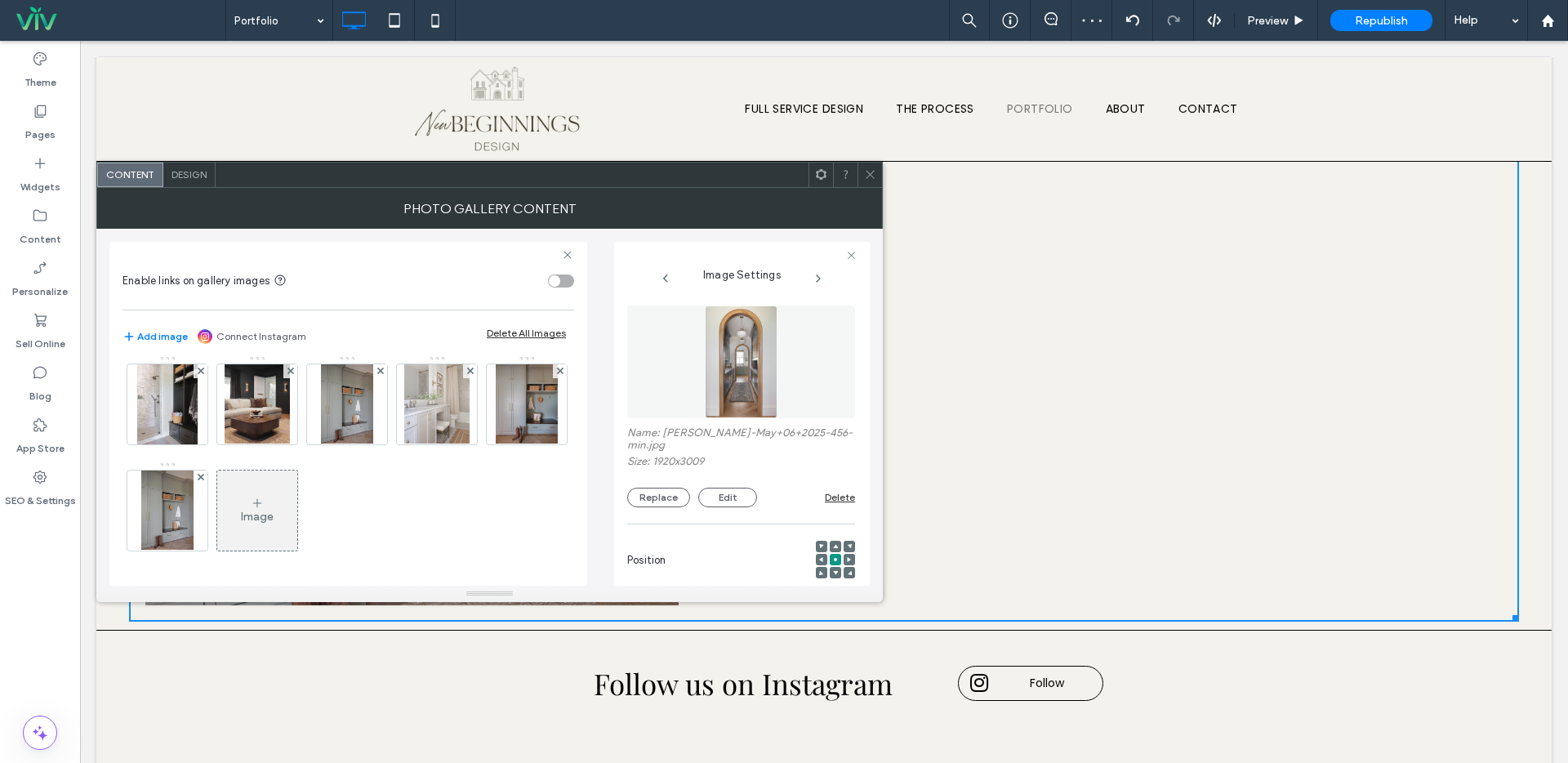
scroll to position [539, 0]
click at [204, 478] on icon at bounding box center [200, 477] width 6 height 6
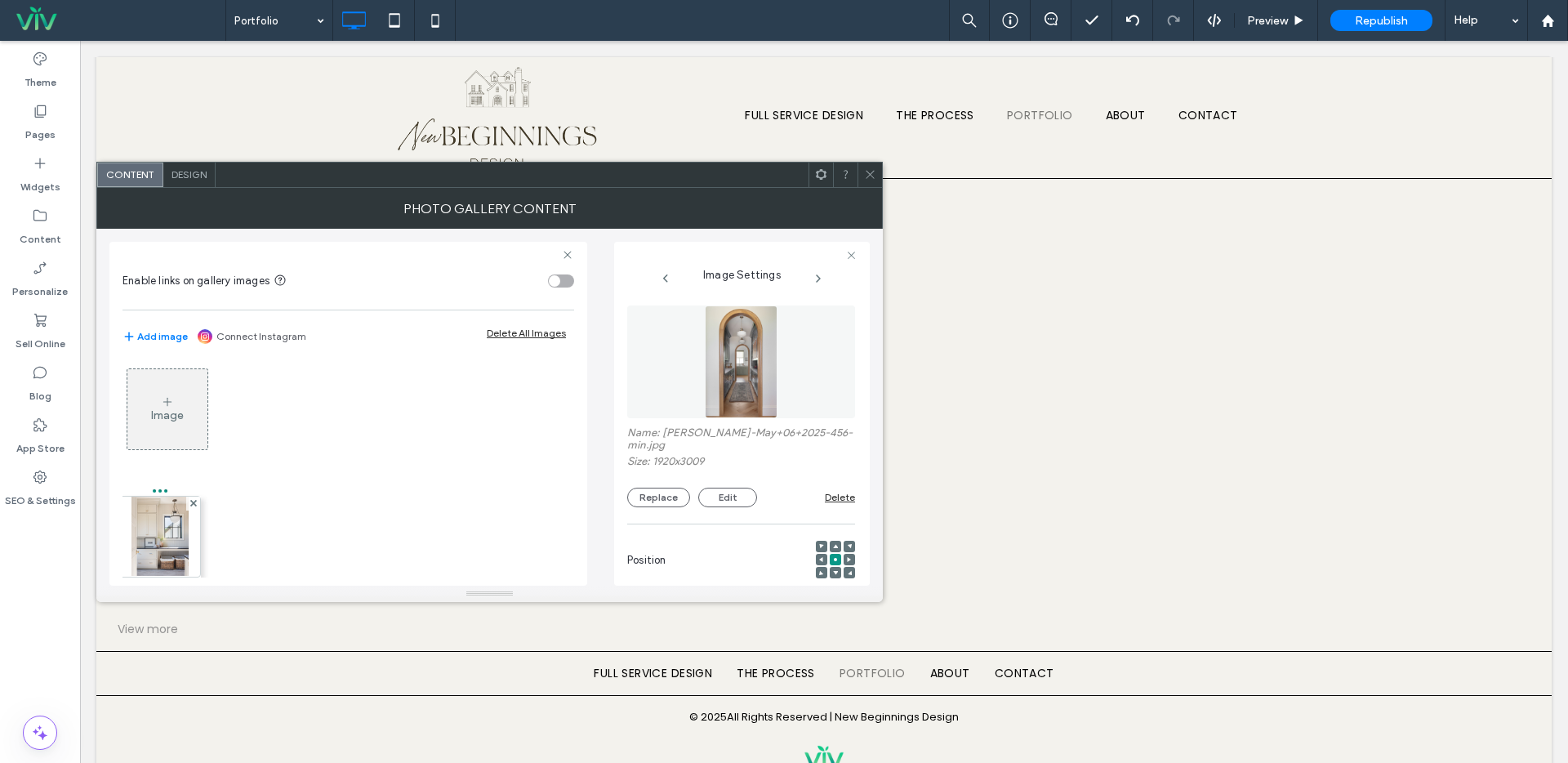
drag, startPoint x: 175, startPoint y: 421, endPoint x: 176, endPoint y: 437, distance: 16.0
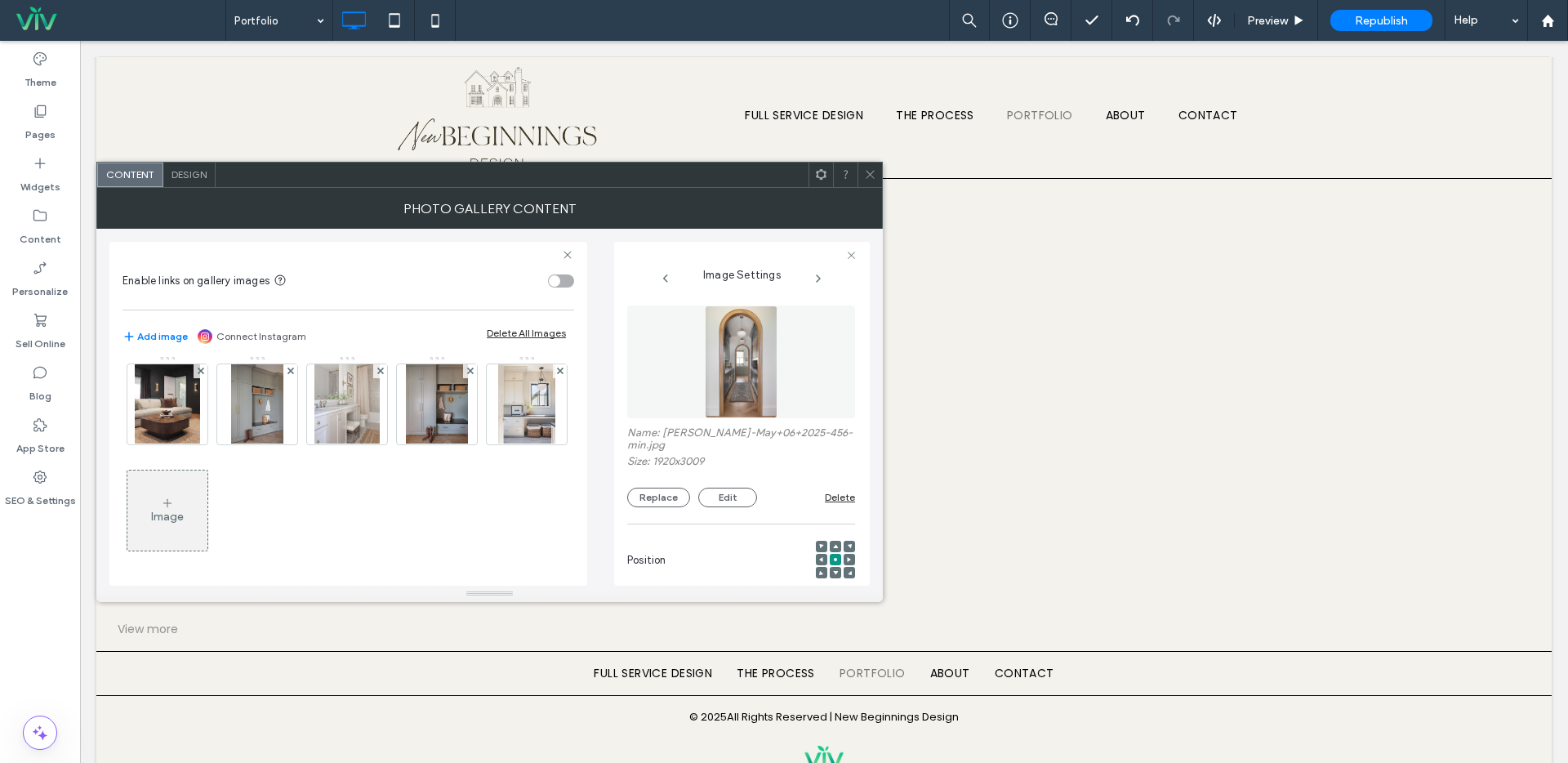
click at [208, 508] on div "Image" at bounding box center [167, 510] width 80 height 77
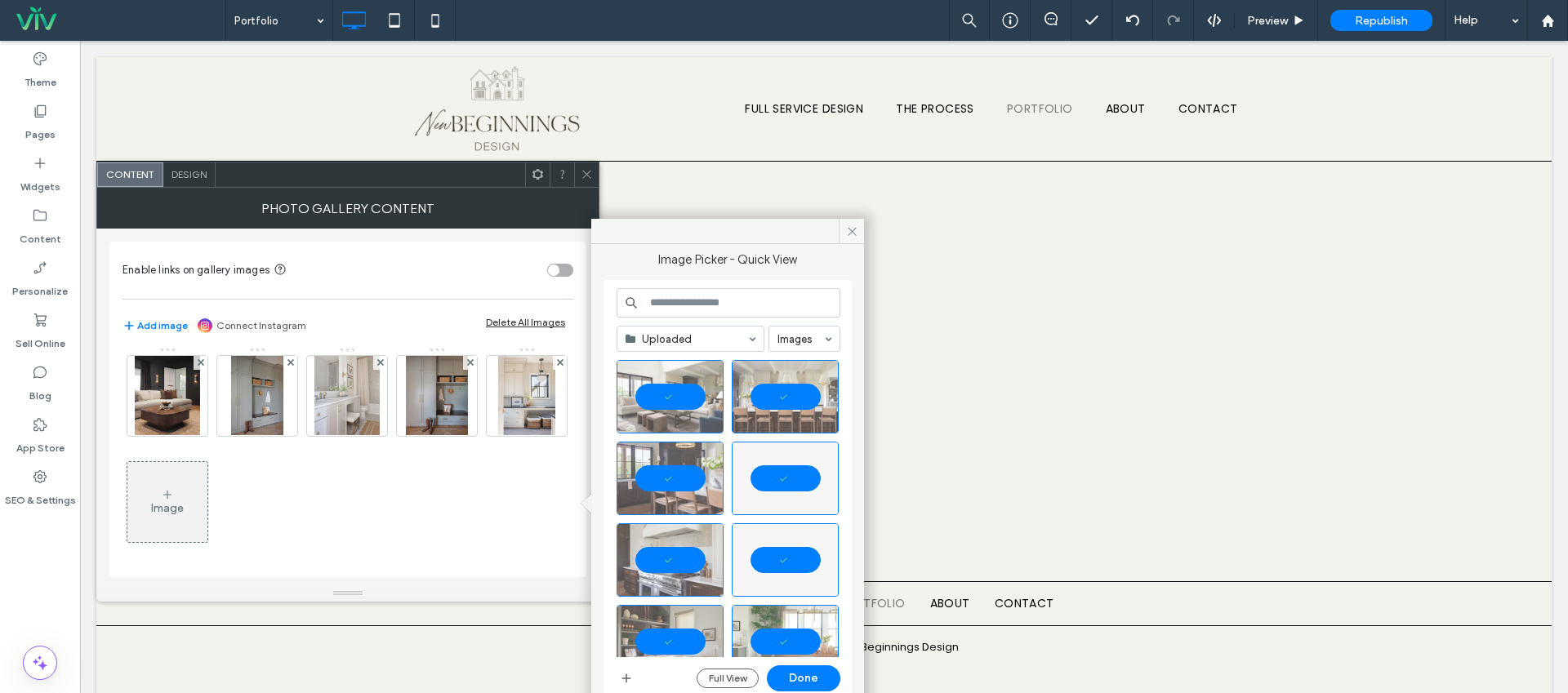
scroll to position [4, 0]
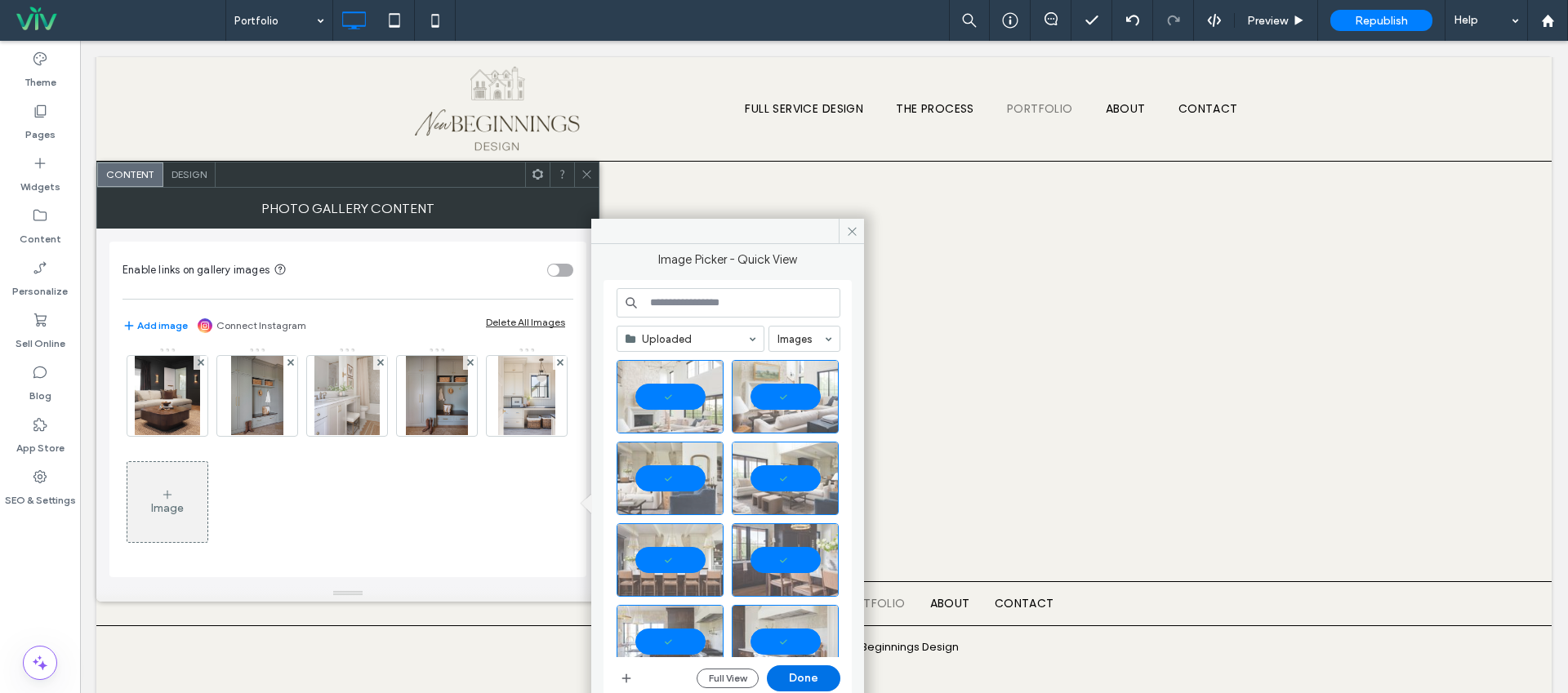
click at [803, 676] on button "Done" at bounding box center [804, 678] width 73 height 27
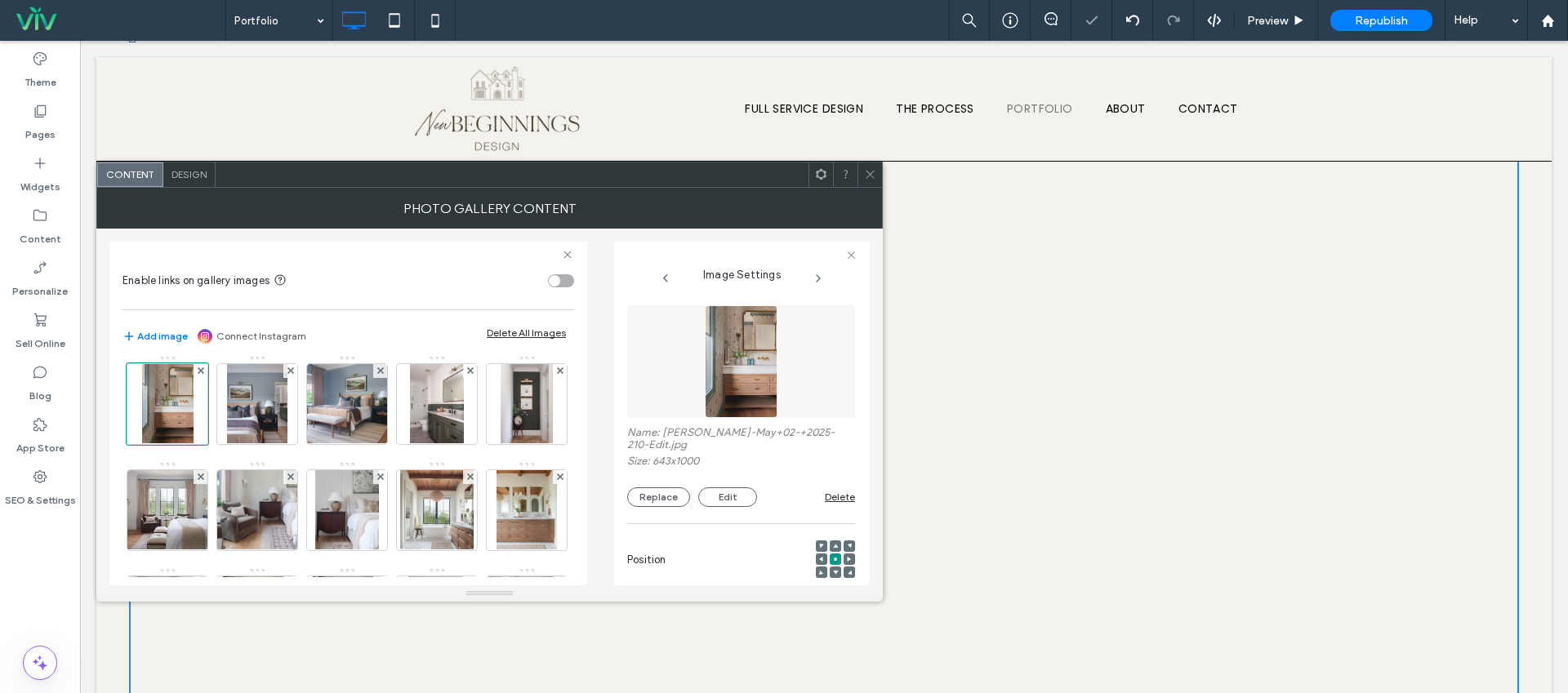
scroll to position [7590, 0]
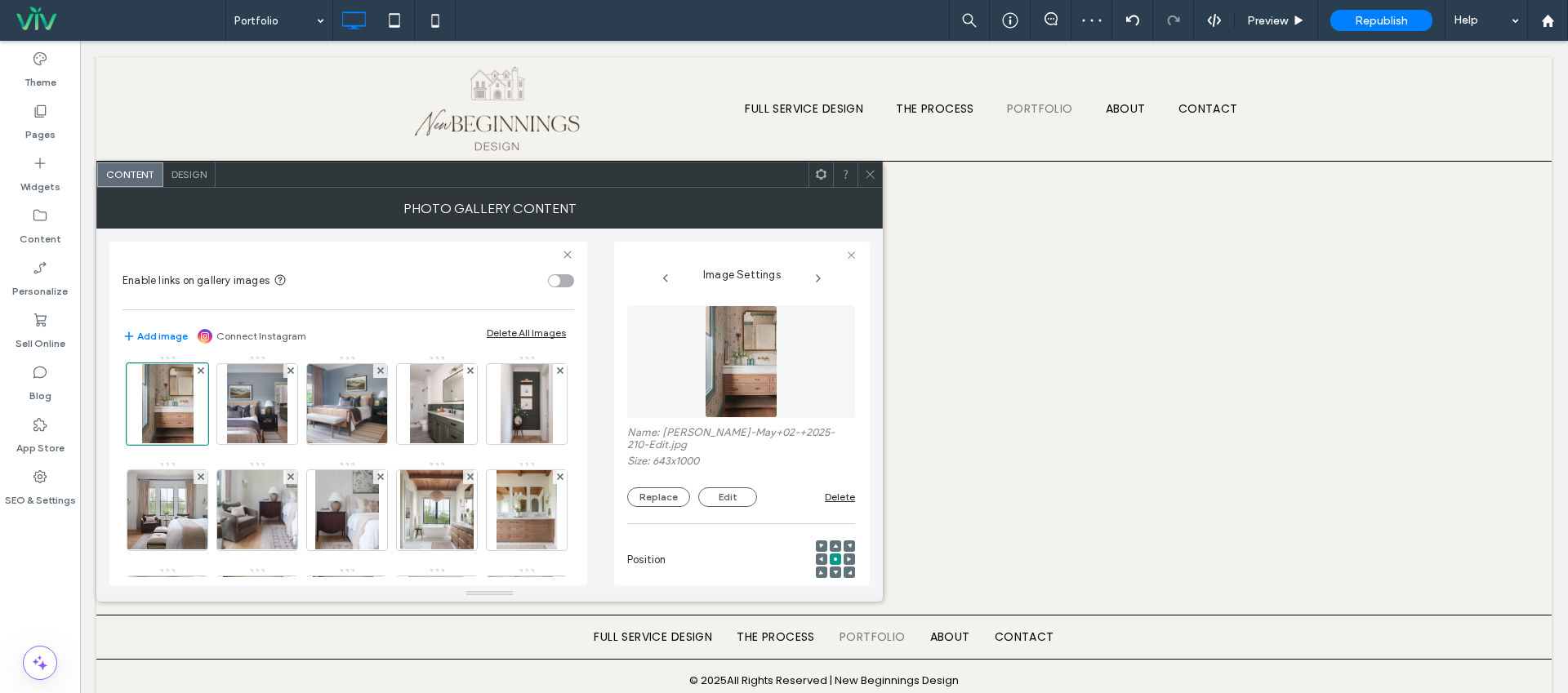
click at [869, 172] on icon at bounding box center [869, 174] width 12 height 12
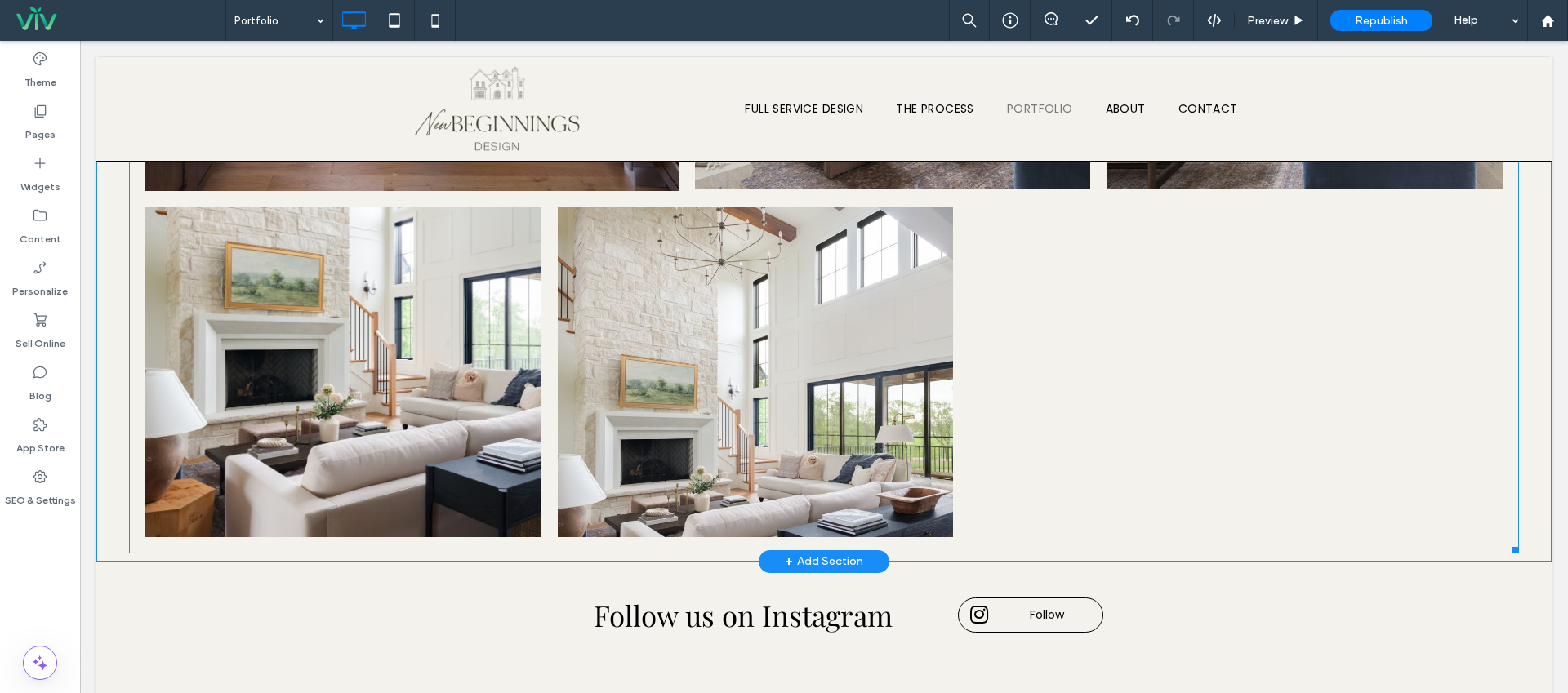
scroll to position [6966, 0]
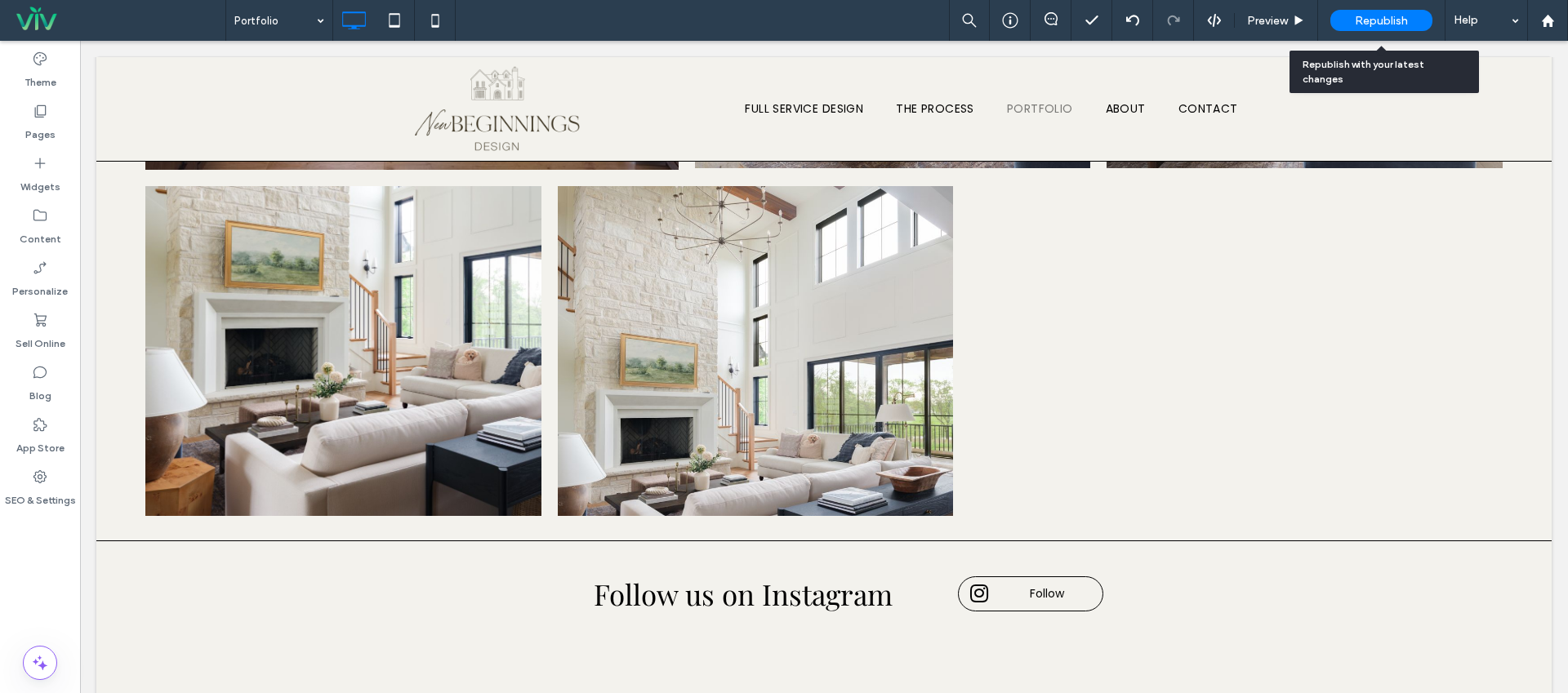
click at [1393, 16] on span "Republish" at bounding box center [1381, 20] width 53 height 14
